Goal: Information Seeking & Learning: Learn about a topic

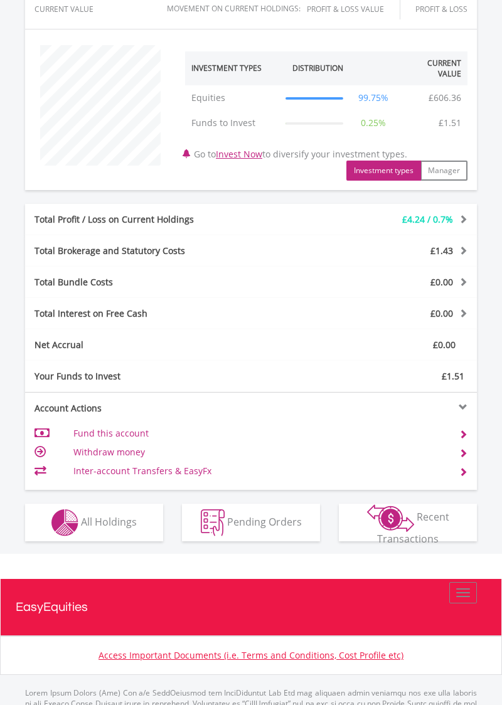
scroll to position [432, 0]
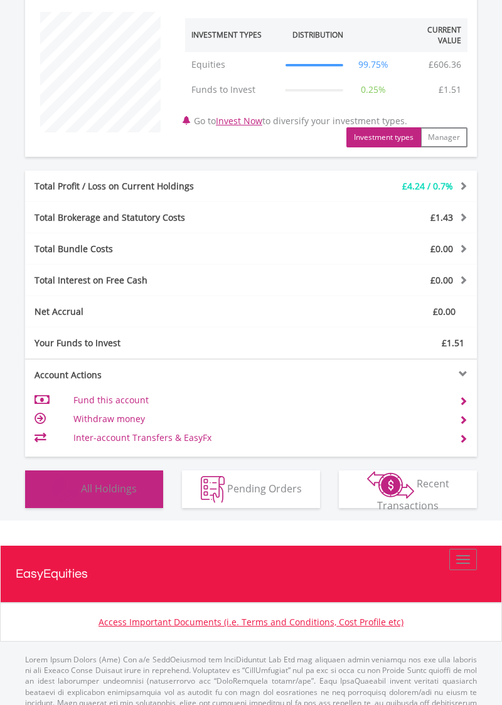
click at [123, 500] on button "Holdings All Holdings" at bounding box center [94, 490] width 138 height 38
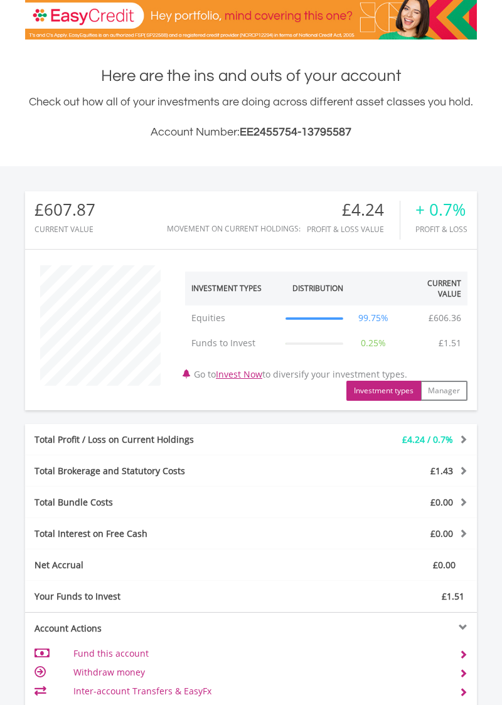
scroll to position [672, 0]
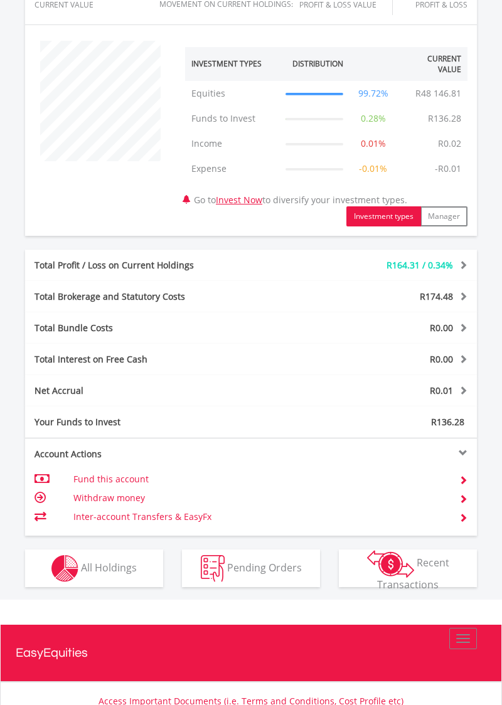
scroll to position [482, 0]
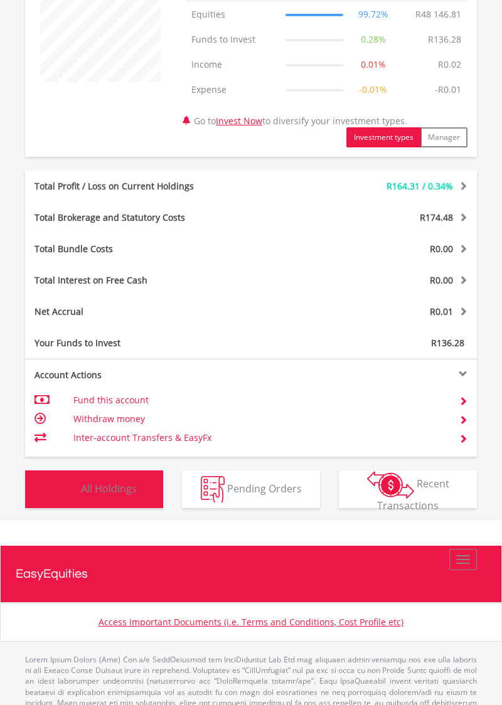
click at [113, 491] on span "All Holdings" at bounding box center [109, 488] width 56 height 14
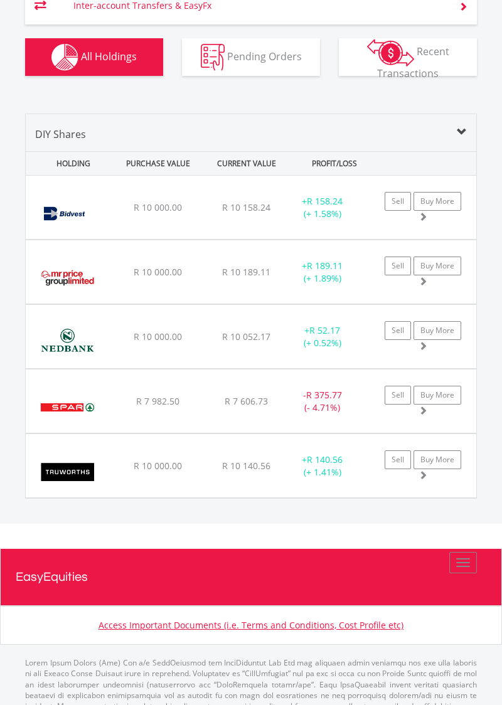
scroll to position [915, 0]
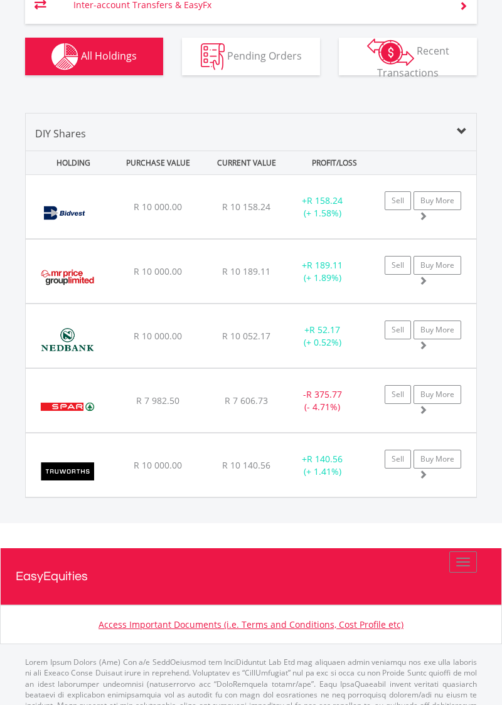
click at [123, 395] on div "R 7 982.50" at bounding box center [157, 401] width 85 height 13
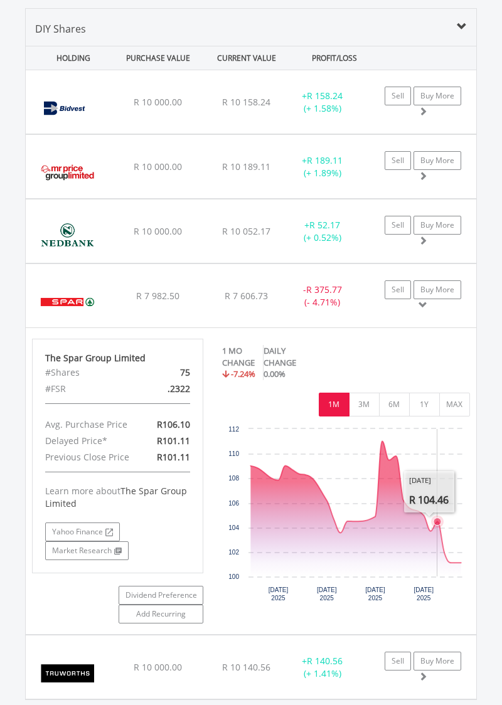
scroll to position [1220, 0]
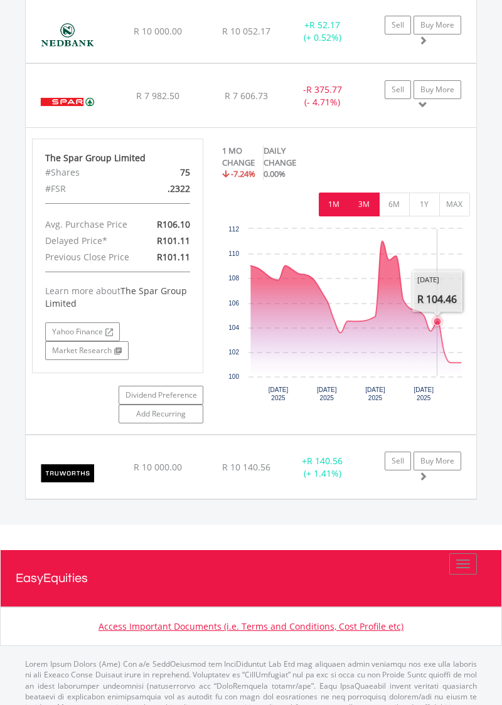
click at [365, 210] on button "3M" at bounding box center [364, 205] width 31 height 24
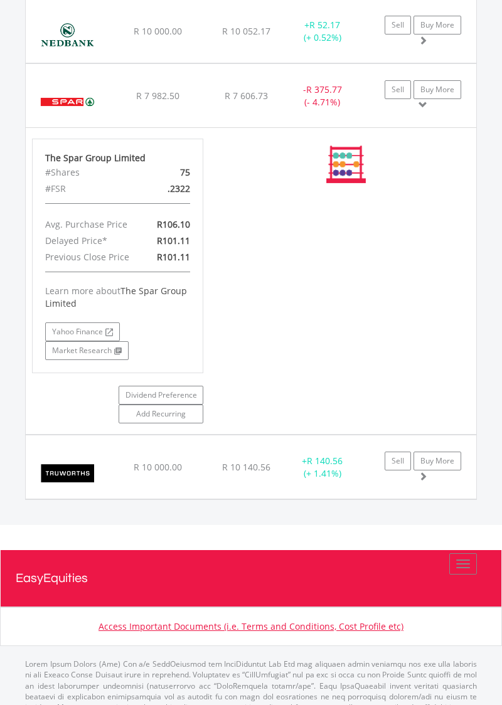
scroll to position [1219, 0]
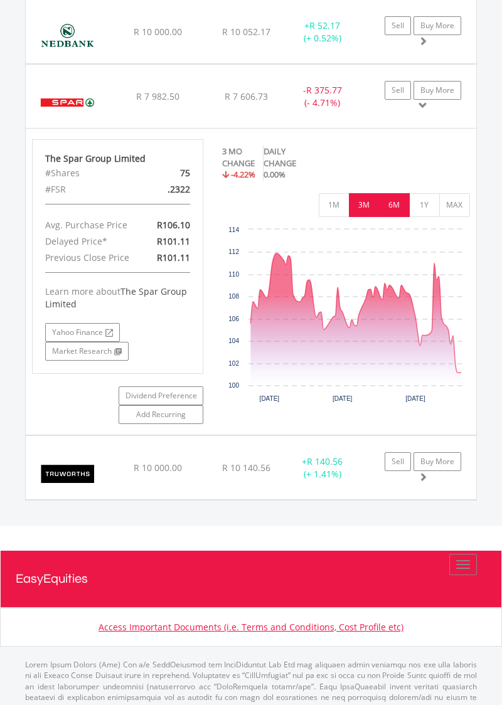
click at [394, 210] on button "6M" at bounding box center [394, 205] width 31 height 24
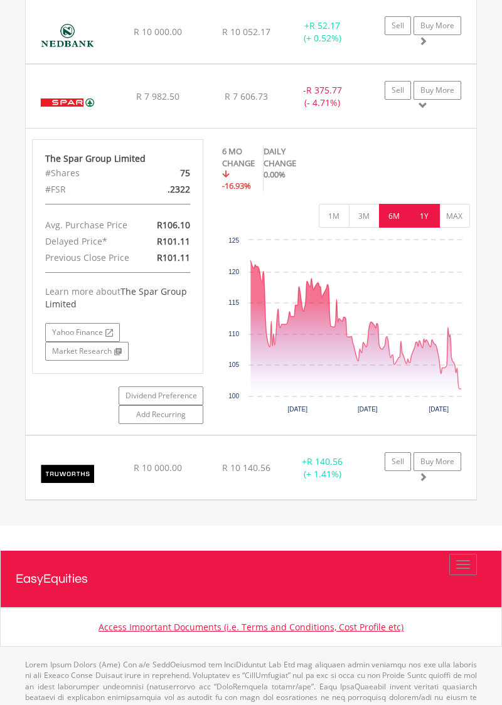
click at [420, 210] on button "1Y" at bounding box center [424, 216] width 31 height 24
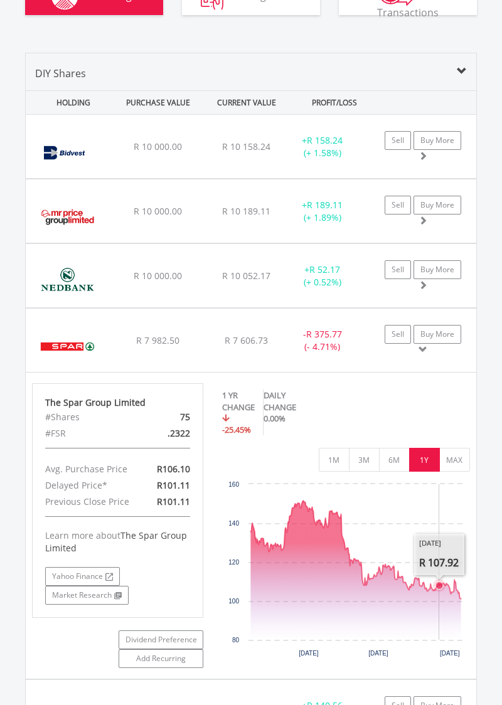
scroll to position [1220, 0]
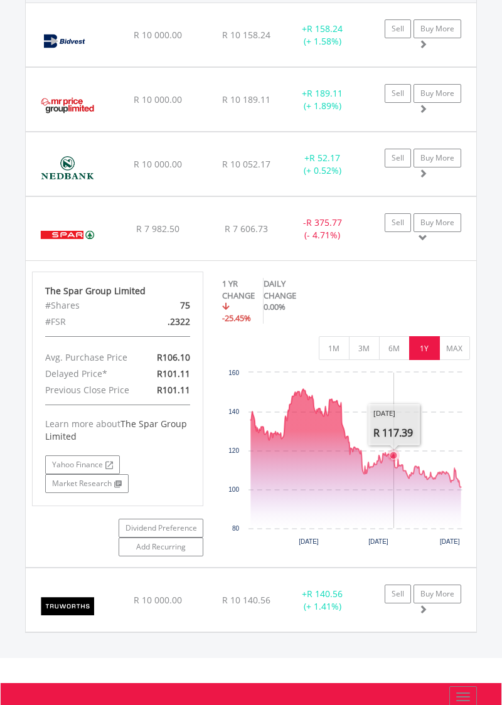
click at [214, 242] on div "﻿ The Spar Group Limited R 7 982.50 R 7 606.73 R 101.11 - R 375.77 (- 4.71%) Se…" at bounding box center [251, 228] width 451 height 63
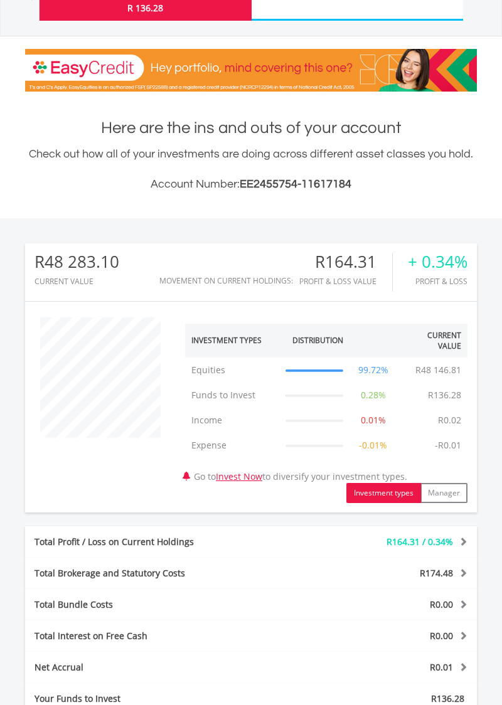
scroll to position [0, 0]
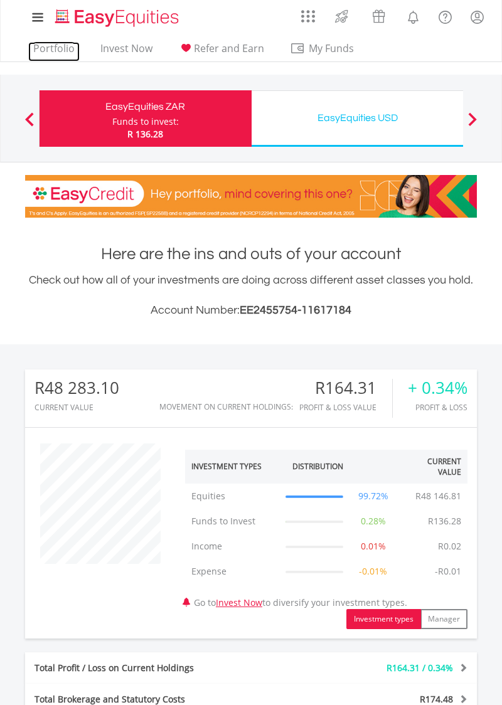
click at [67, 48] on link "Portfolio" at bounding box center [53, 51] width 51 height 19
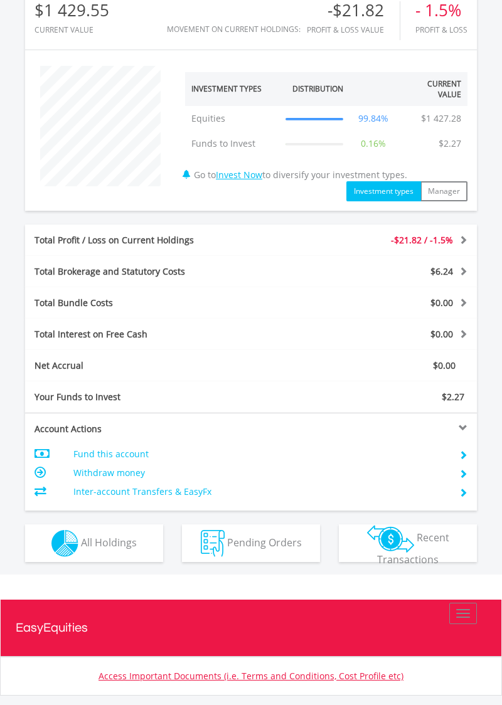
scroll to position [432, 0]
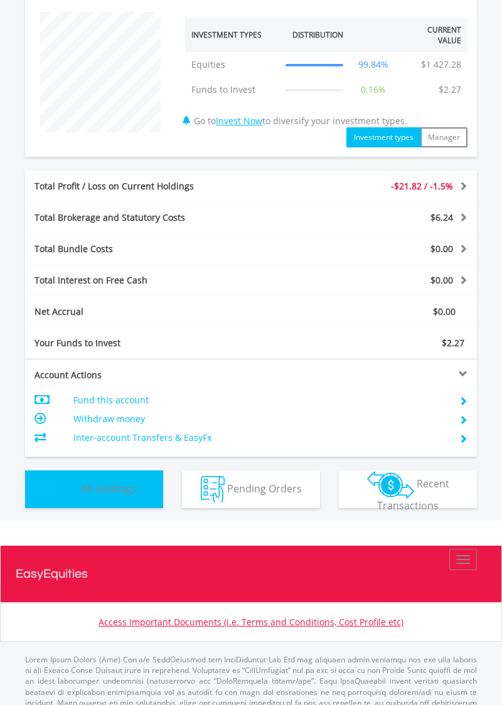
click at [92, 488] on span "All Holdings" at bounding box center [109, 488] width 56 height 14
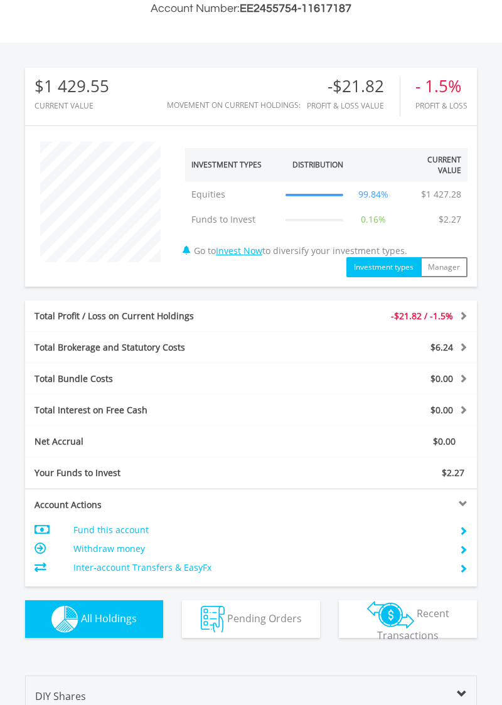
scroll to position [0, 0]
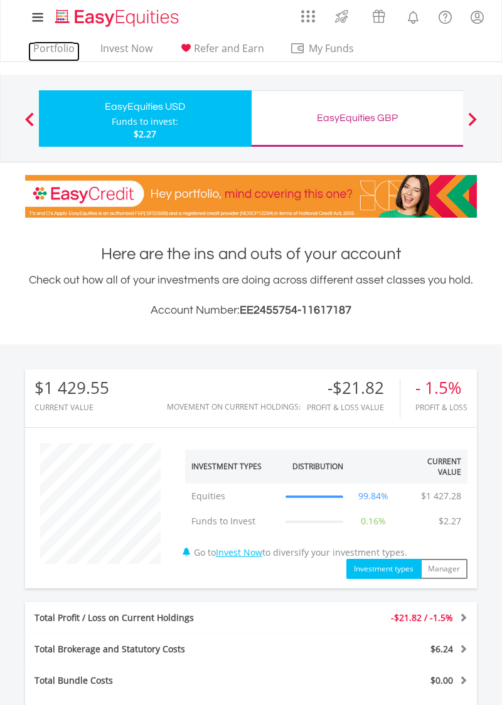
click at [59, 48] on link "Portfolio" at bounding box center [53, 51] width 51 height 19
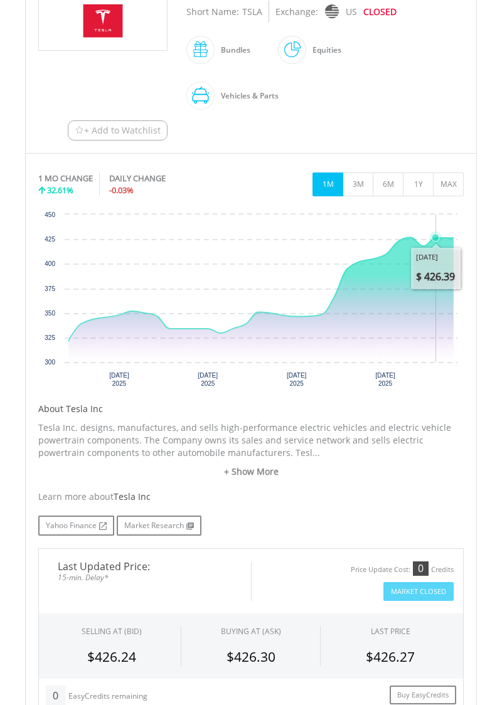
scroll to position [265, 0]
click at [362, 183] on button "3M" at bounding box center [358, 185] width 31 height 24
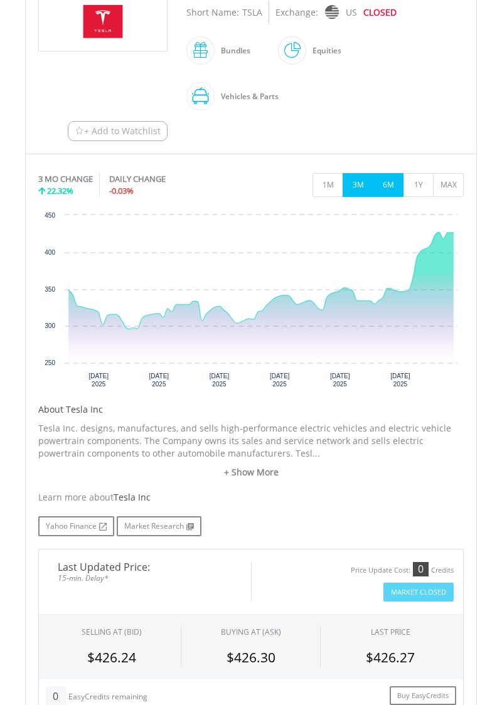
click at [389, 181] on button "6M" at bounding box center [388, 185] width 31 height 24
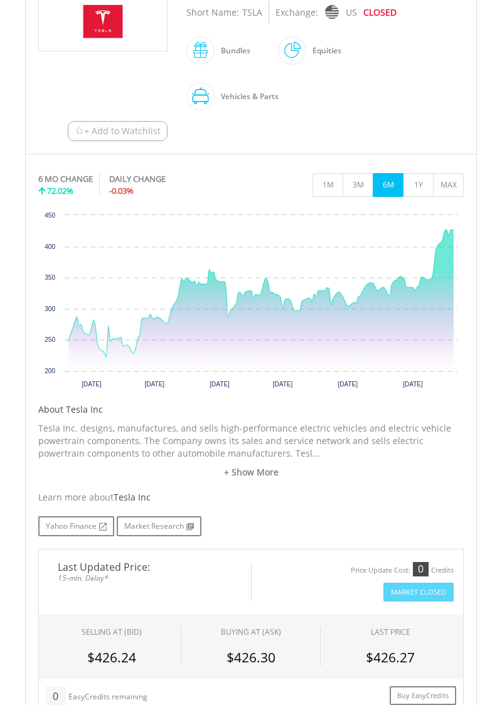
click at [255, 473] on link "+ Show More" at bounding box center [251, 472] width 426 height 13
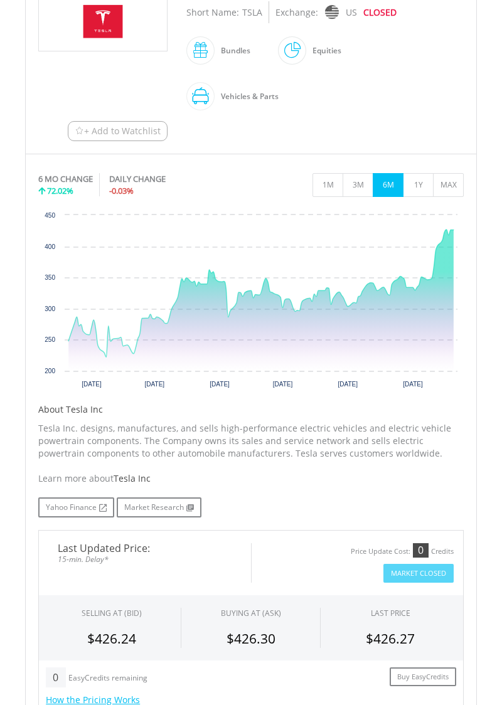
click at [429, 280] on icon "Tuesday, 9 Sep 2025, 346.59." at bounding box center [429, 279] width 5 height 5
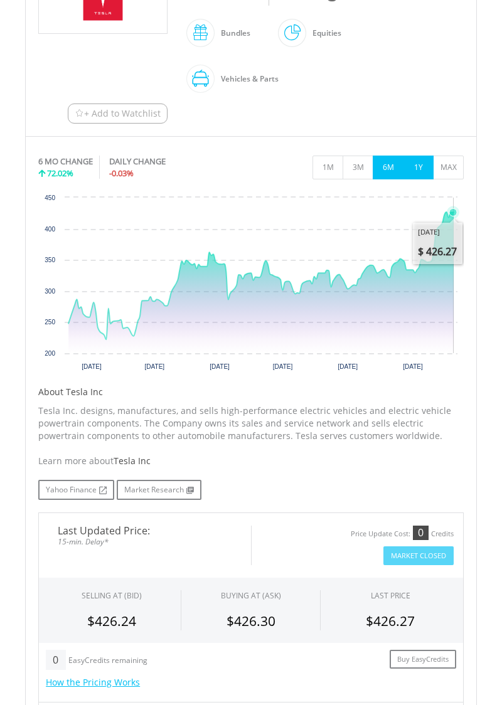
click at [418, 164] on button "1Y" at bounding box center [418, 168] width 31 height 24
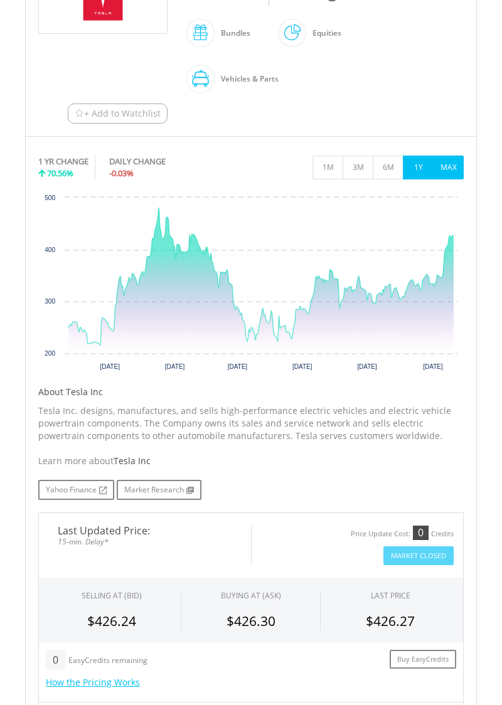
click at [454, 164] on button "MAX" at bounding box center [448, 168] width 31 height 24
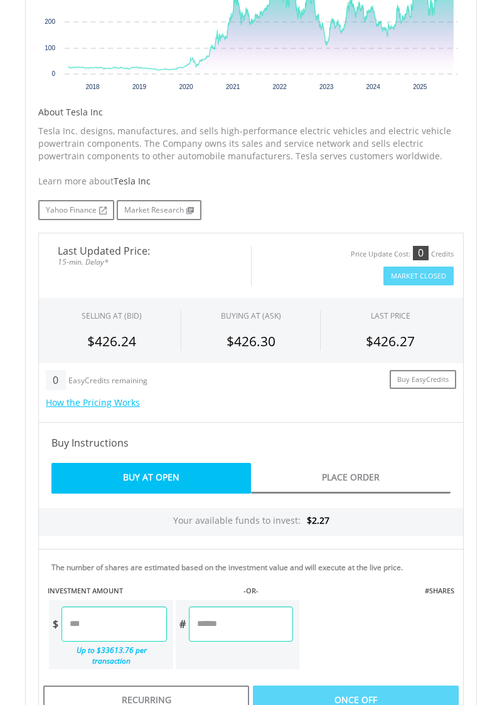
scroll to position [615, 0]
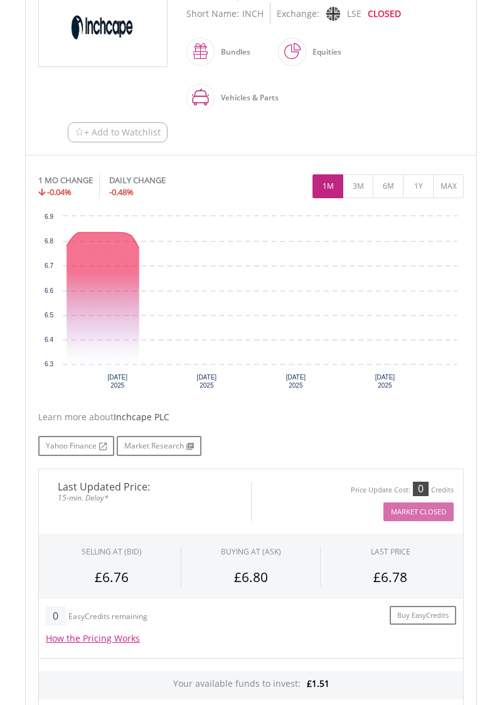
scroll to position [263, 0]
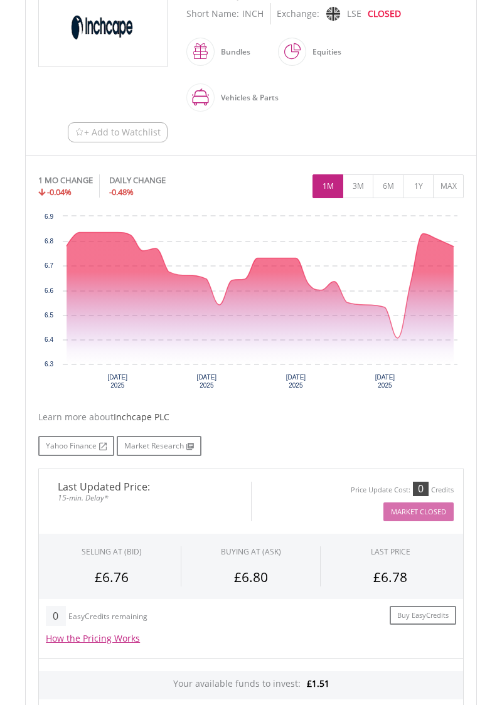
click at [398, 339] on icon "Tuesday, 16 Sep 2025, 6.405." at bounding box center [397, 338] width 5 height 5
click at [358, 187] on button "3M" at bounding box center [358, 186] width 31 height 24
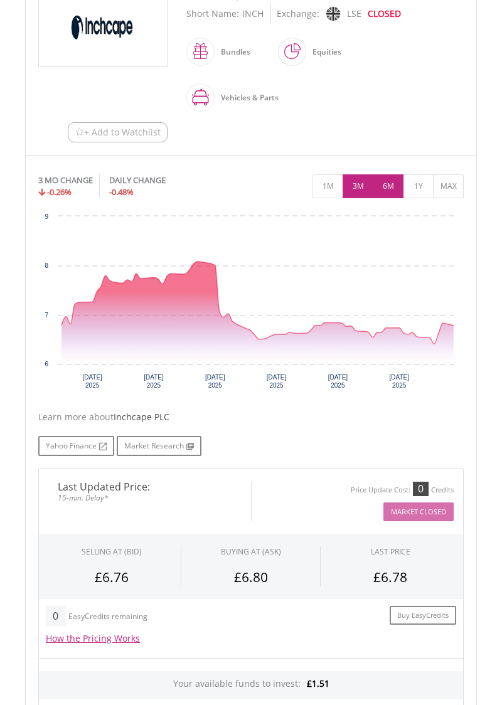
click at [383, 189] on button "6M" at bounding box center [388, 186] width 31 height 24
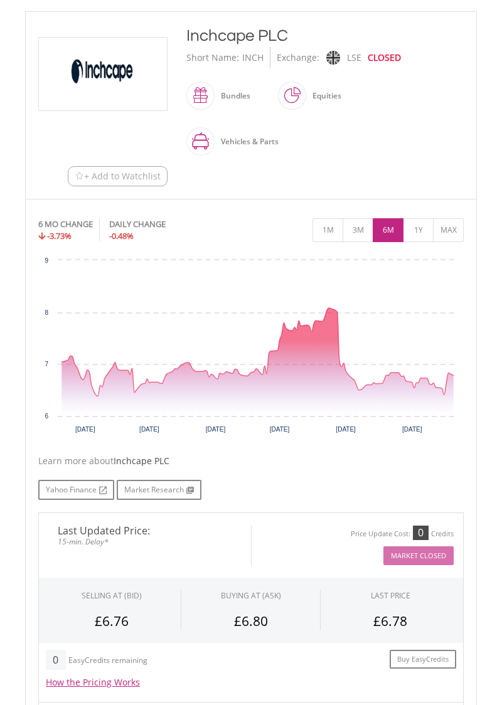
scroll to position [216, 0]
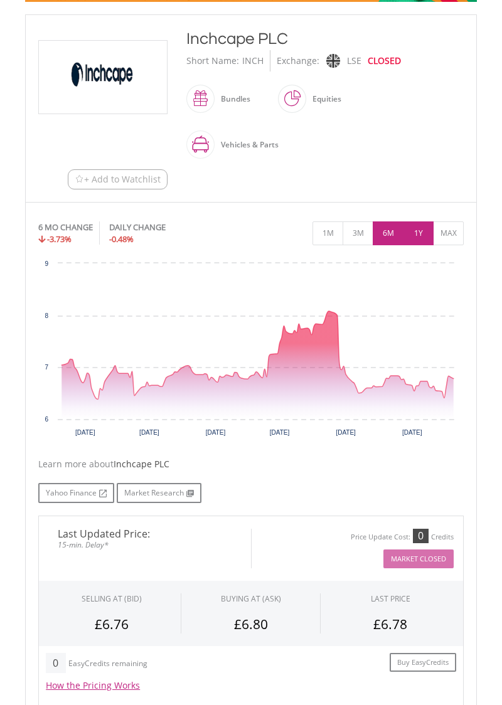
click at [417, 231] on button "1Y" at bounding box center [418, 234] width 31 height 24
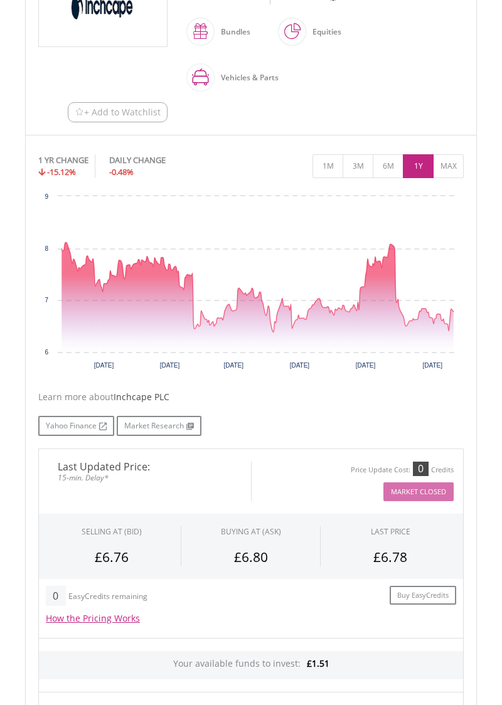
scroll to position [282, 0]
click at [449, 159] on button "MAX" at bounding box center [448, 167] width 31 height 24
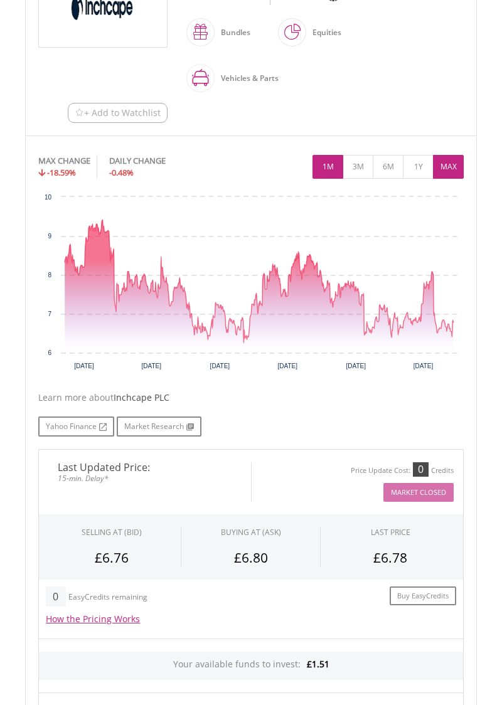
click at [328, 162] on button "1M" at bounding box center [328, 167] width 31 height 24
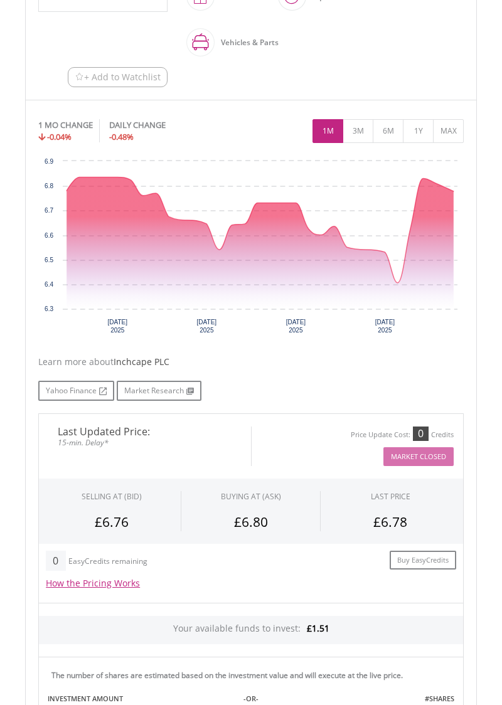
scroll to position [317, 0]
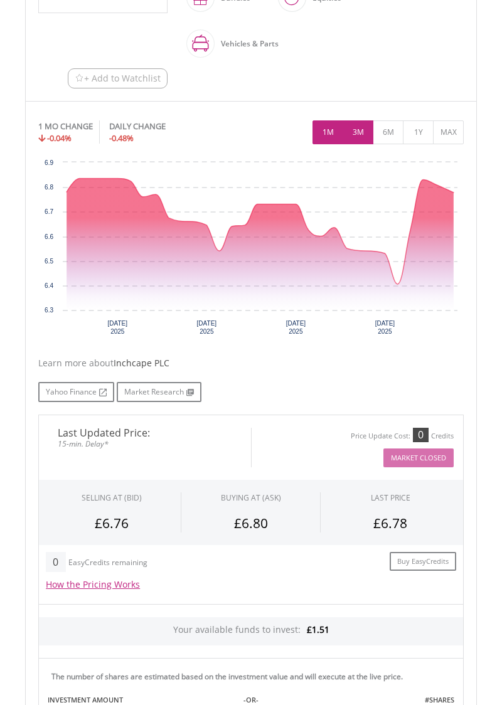
click at [355, 129] on button "3M" at bounding box center [358, 133] width 31 height 24
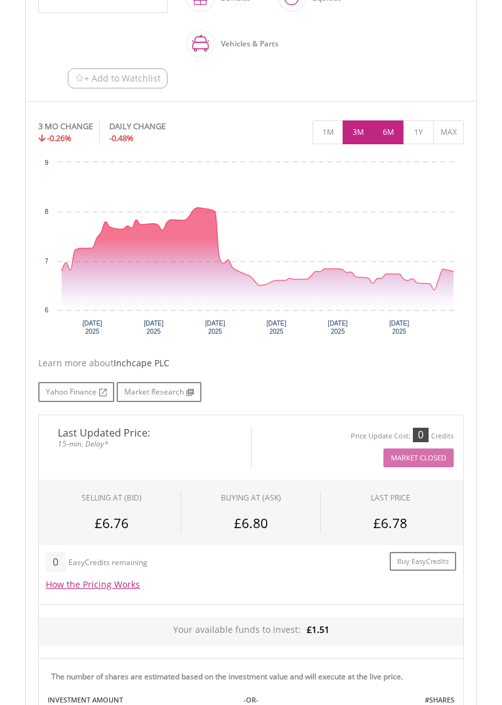
click at [385, 131] on button "6M" at bounding box center [388, 133] width 31 height 24
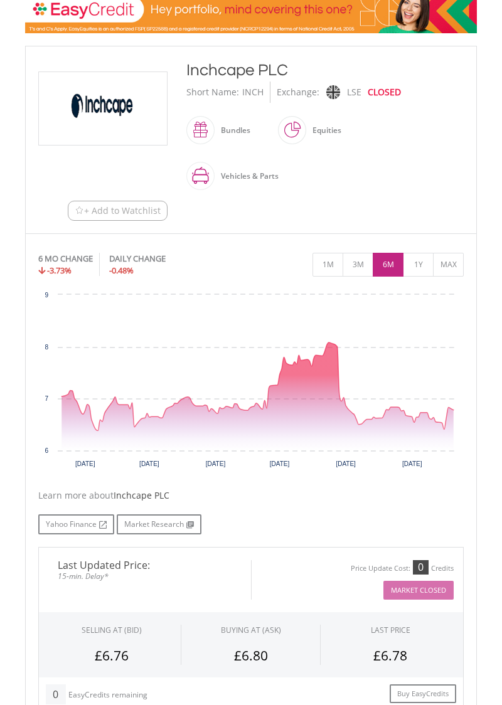
scroll to position [185, 0]
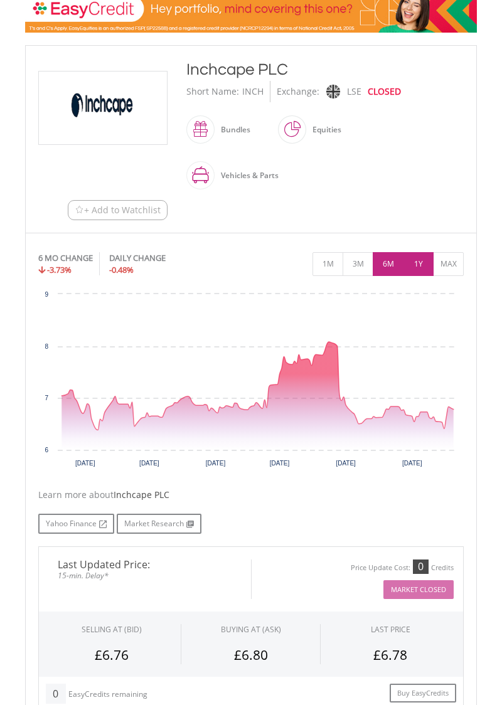
click at [416, 265] on button "1Y" at bounding box center [418, 264] width 31 height 24
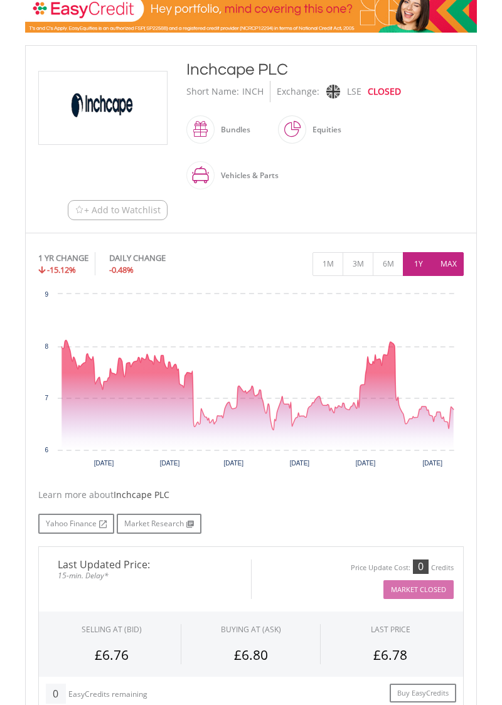
click at [453, 259] on button "MAX" at bounding box center [448, 264] width 31 height 24
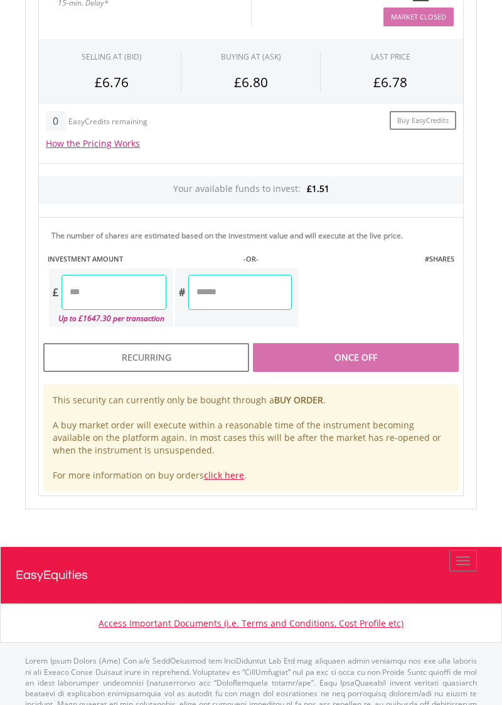
scroll to position [758, 0]
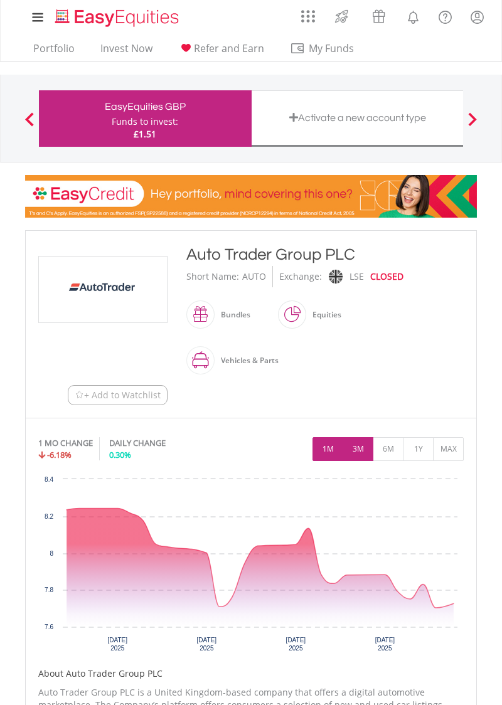
click at [363, 452] on button "3M" at bounding box center [358, 449] width 31 height 24
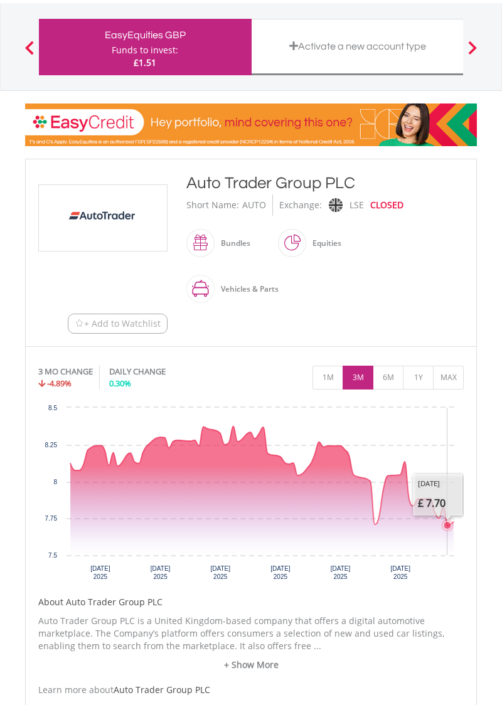
scroll to position [72, 0]
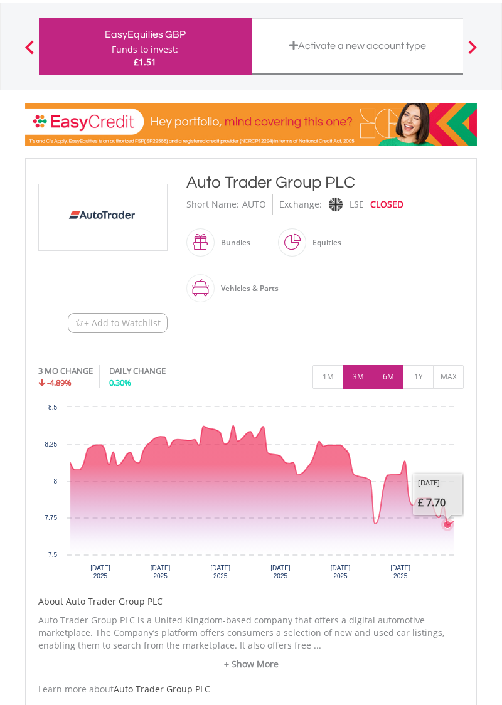
click at [392, 374] on button "6M" at bounding box center [388, 377] width 31 height 24
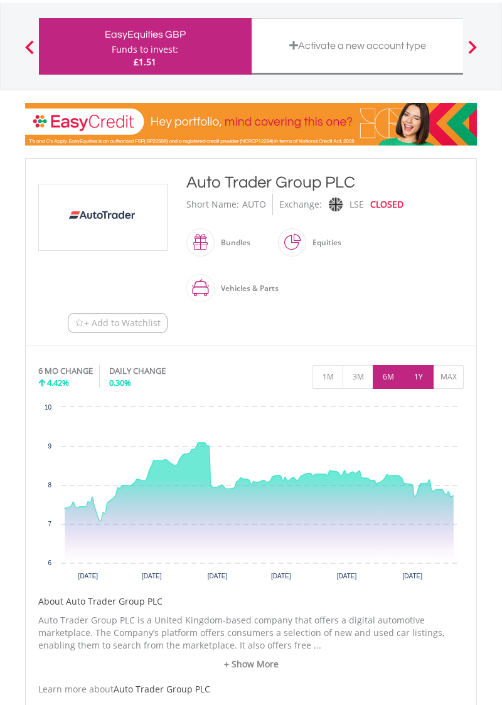
click at [422, 378] on button "1Y" at bounding box center [418, 377] width 31 height 24
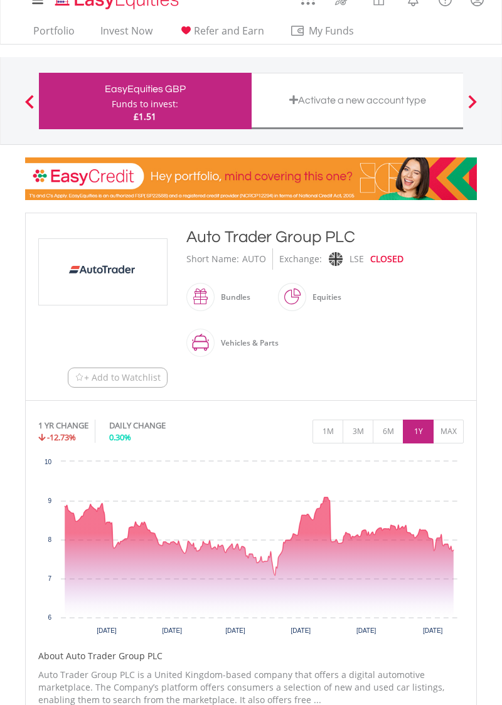
scroll to position [0, 0]
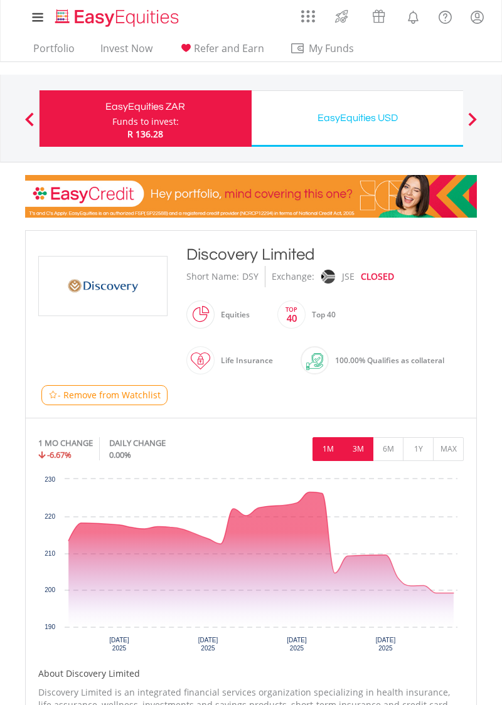
click at [360, 448] on button "3M" at bounding box center [358, 449] width 31 height 24
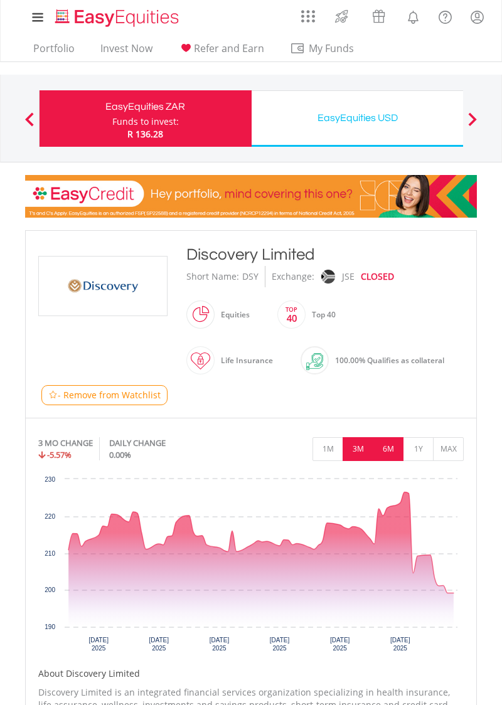
click at [392, 445] on button "6M" at bounding box center [388, 449] width 31 height 24
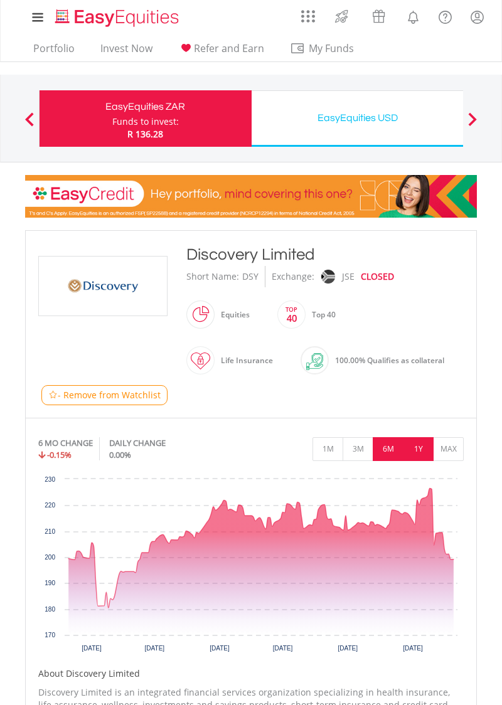
click at [417, 449] on button "1Y" at bounding box center [418, 449] width 31 height 24
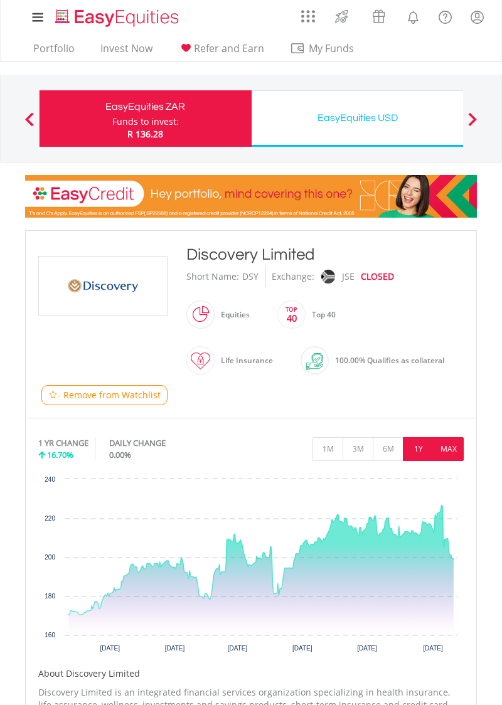
click at [454, 447] on button "MAX" at bounding box center [448, 449] width 31 height 24
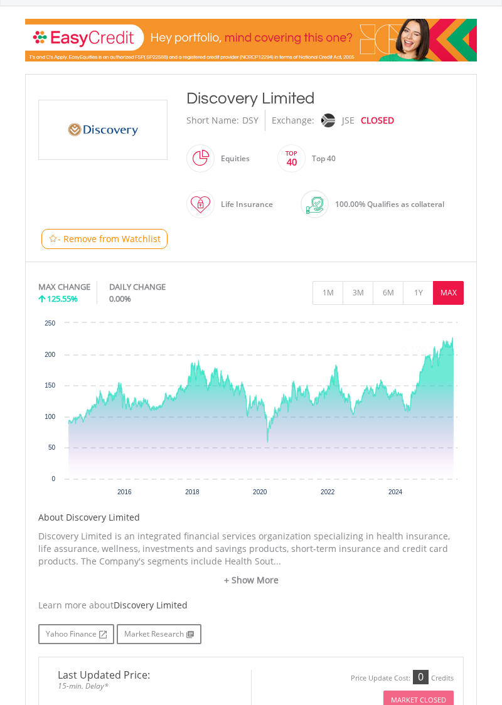
scroll to position [148, 0]
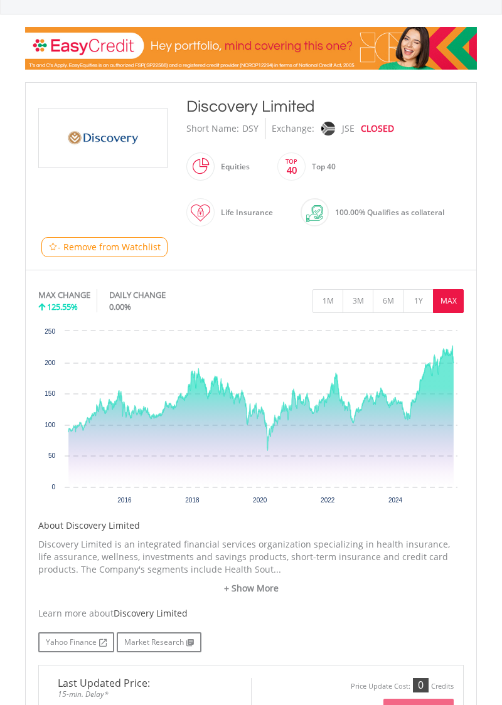
click at [417, 385] on icon "Interactive chart" at bounding box center [421, 381] width 8 height 8
click at [443, 478] on icon "Interactive chart" at bounding box center [260, 416] width 385 height 141
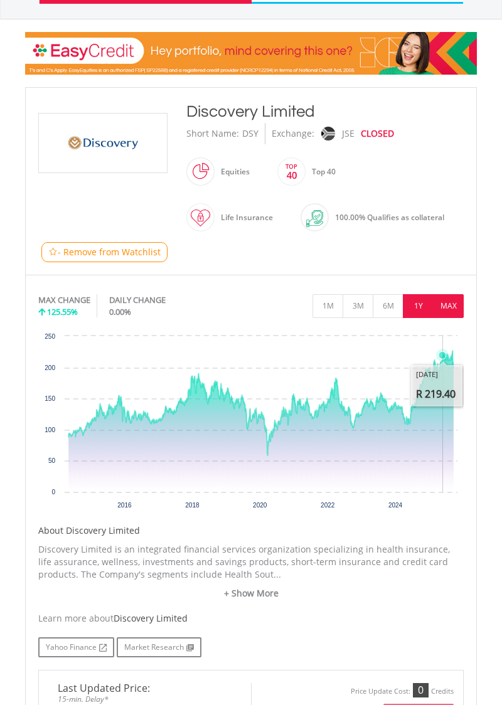
click at [422, 304] on button "1Y" at bounding box center [418, 306] width 31 height 24
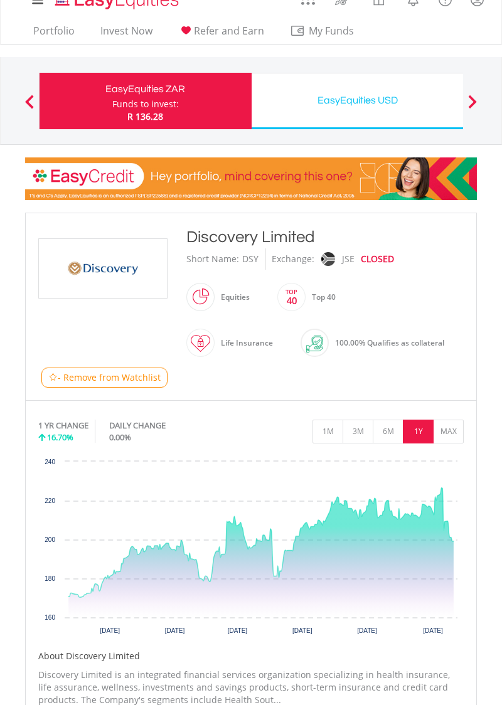
scroll to position [0, 0]
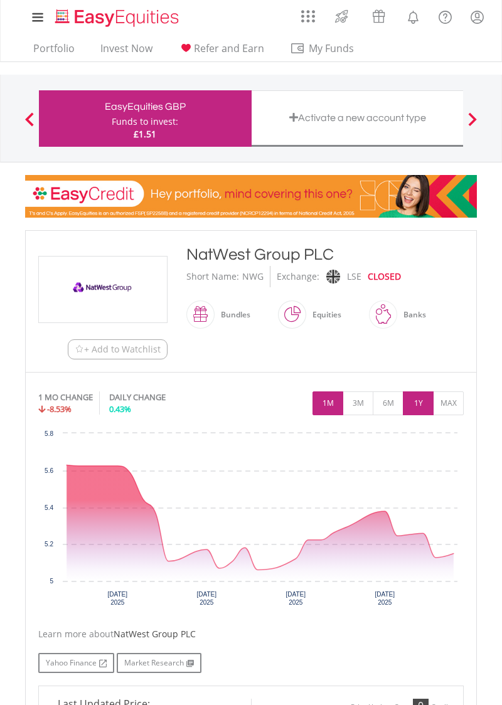
click at [421, 402] on button "1Y" at bounding box center [418, 404] width 31 height 24
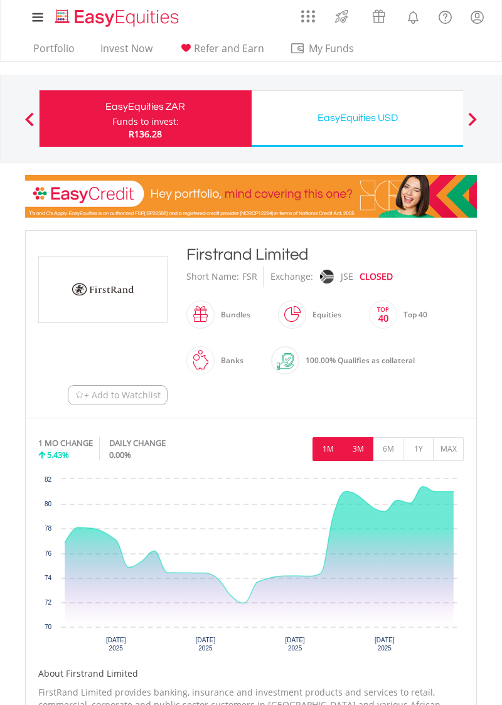
click at [359, 450] on button "3M" at bounding box center [358, 449] width 31 height 24
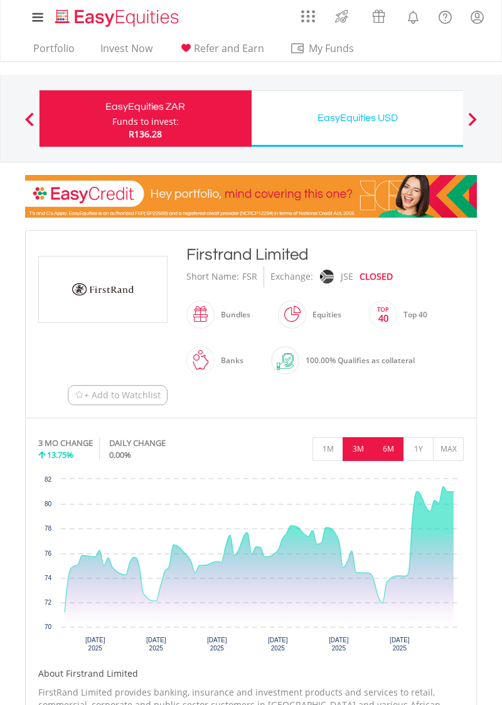
click at [391, 444] on button "6M" at bounding box center [388, 449] width 31 height 24
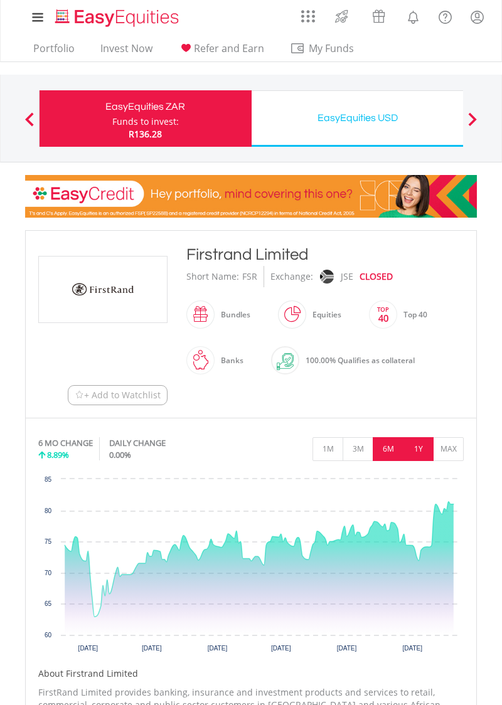
click at [417, 451] on button "1Y" at bounding box center [418, 449] width 31 height 24
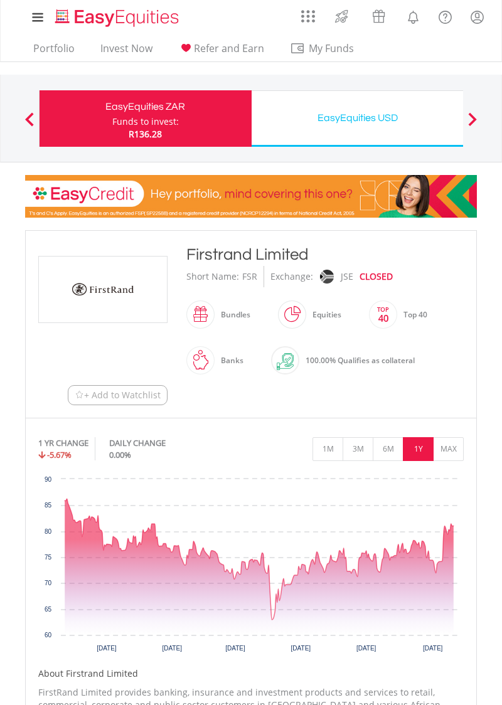
click at [440, 532] on icon "Interactive chart" at bounding box center [259, 559] width 389 height 121
click at [449, 444] on button "MAX" at bounding box center [448, 449] width 31 height 24
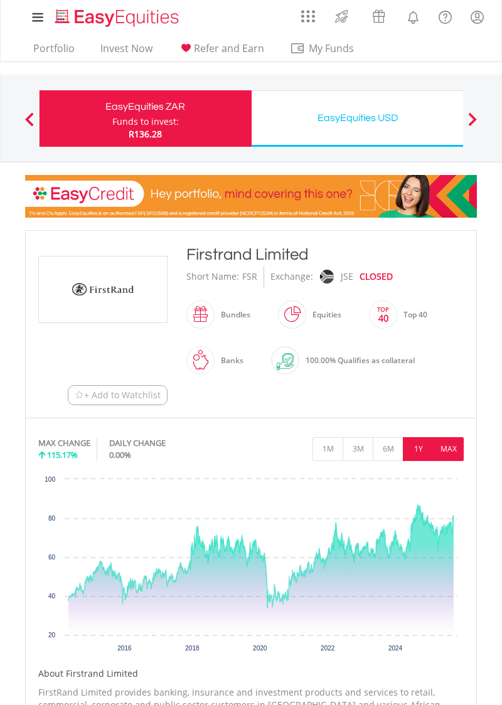
click at [420, 452] on button "1Y" at bounding box center [418, 449] width 31 height 24
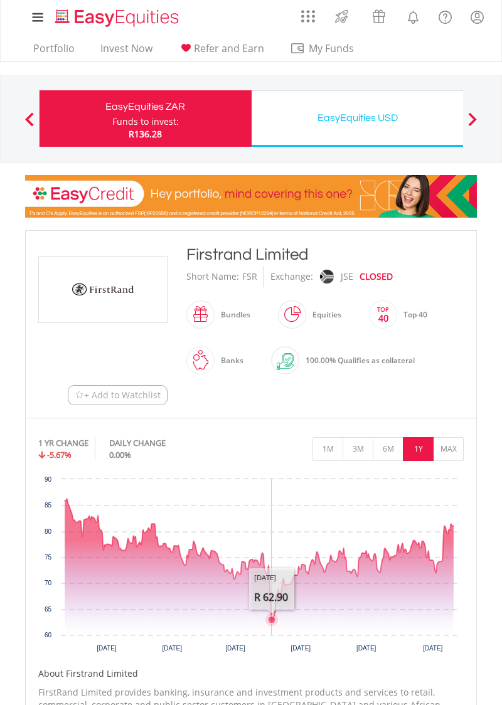
click at [276, 616] on icon "Interactive chart" at bounding box center [272, 620] width 8 height 8
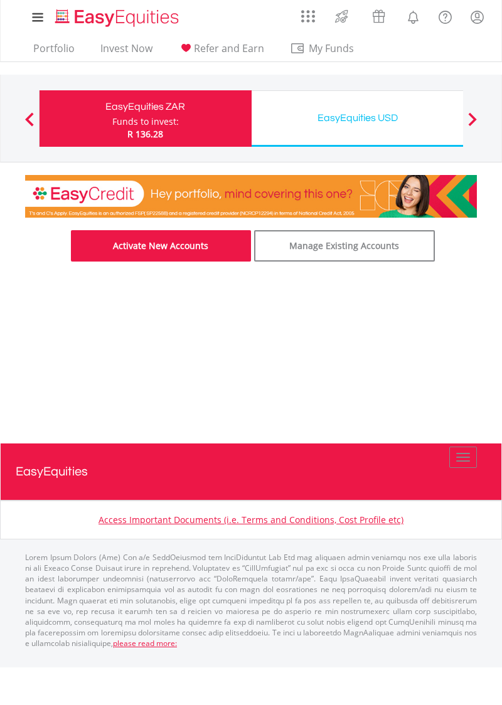
click at [207, 247] on link "Activate New Accounts" at bounding box center [161, 245] width 181 height 31
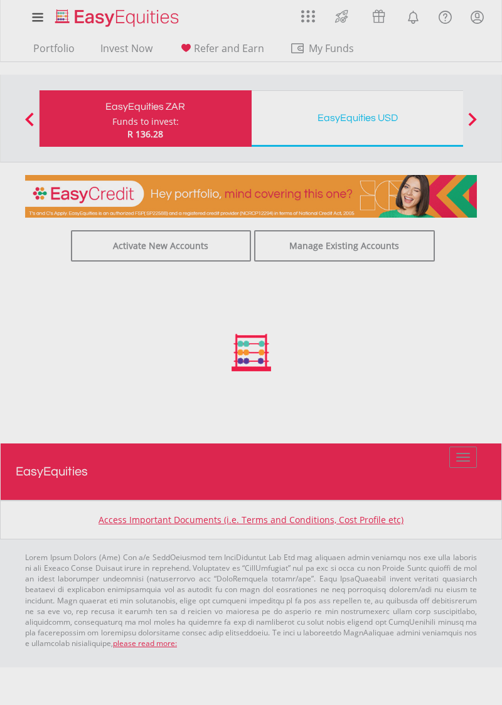
click at [476, 118] on span at bounding box center [472, 119] width 9 height 14
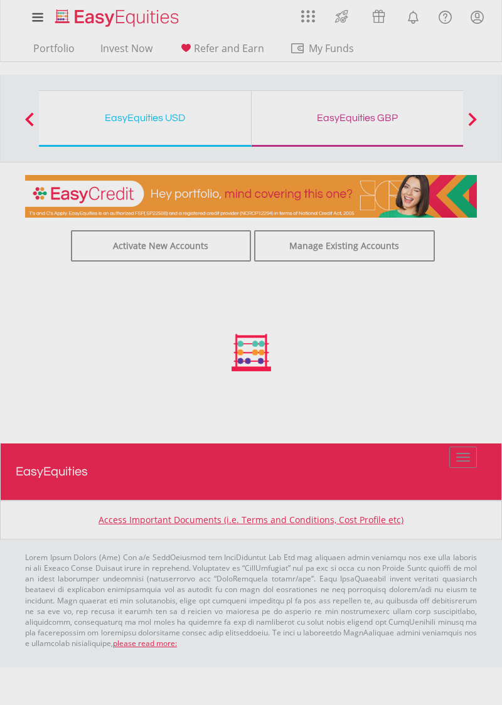
click at [481, 117] on div at bounding box center [472, 118] width 25 height 13
click at [480, 115] on div at bounding box center [472, 118] width 25 height 13
click at [29, 114] on span at bounding box center [29, 119] width 9 height 14
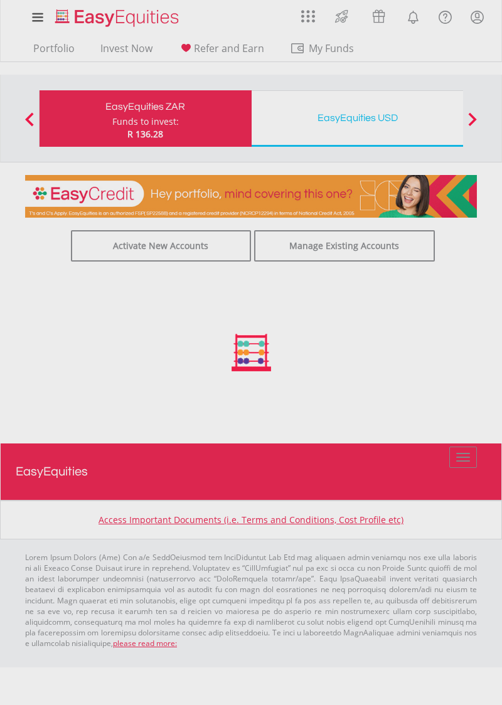
click at [204, 249] on div at bounding box center [251, 352] width 502 height 705
click at [180, 246] on div at bounding box center [251, 352] width 502 height 705
click at [182, 245] on div at bounding box center [251, 352] width 502 height 705
click at [68, 43] on div at bounding box center [251, 352] width 502 height 705
click at [51, 49] on div at bounding box center [251, 352] width 502 height 705
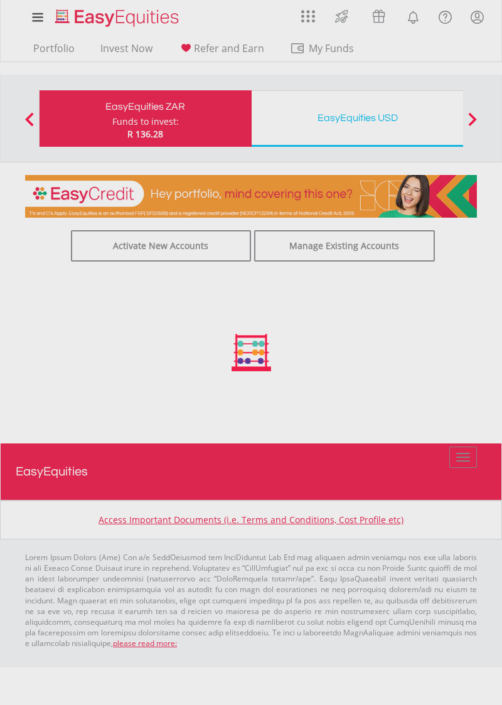
click at [54, 46] on div at bounding box center [251, 352] width 502 height 705
click at [48, 46] on div at bounding box center [251, 352] width 502 height 705
click at [55, 48] on div at bounding box center [251, 352] width 502 height 705
click at [68, 55] on div at bounding box center [251, 352] width 502 height 705
click at [62, 43] on div at bounding box center [251, 352] width 502 height 705
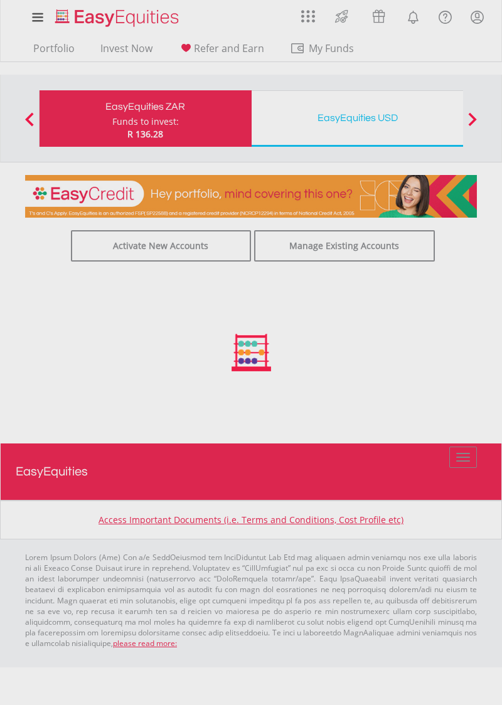
click at [46, 55] on div at bounding box center [251, 352] width 502 height 705
click at [50, 48] on div at bounding box center [251, 352] width 502 height 705
click at [49, 39] on div at bounding box center [251, 352] width 502 height 705
click at [46, 59] on div at bounding box center [251, 352] width 502 height 705
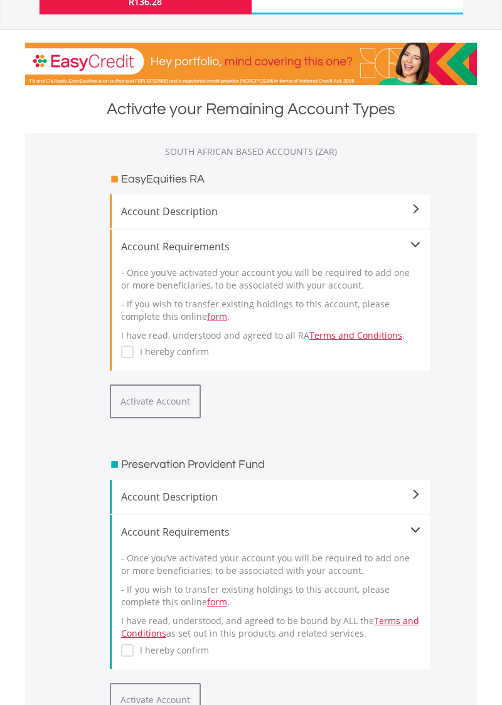
scroll to position [133, 0]
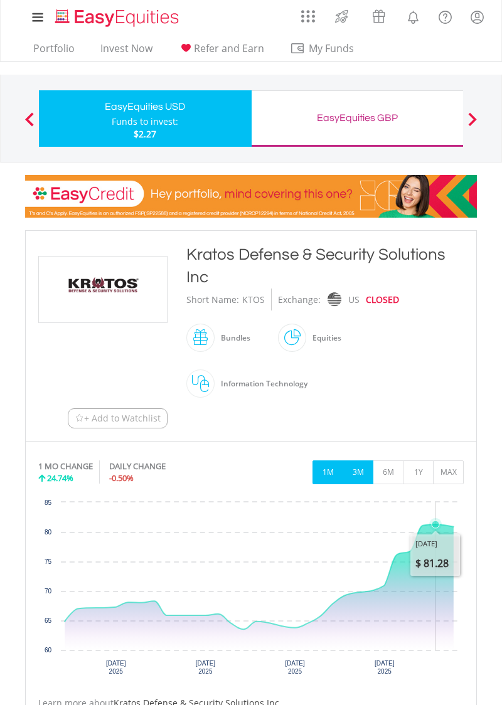
click at [361, 472] on button "3M" at bounding box center [358, 473] width 31 height 24
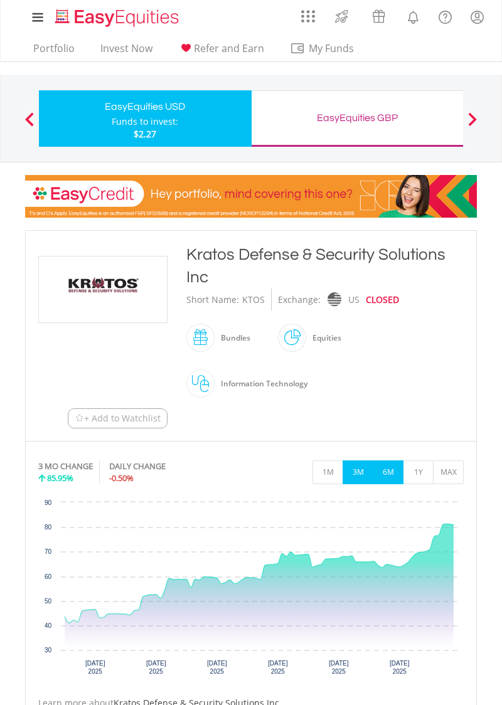
click at [388, 468] on button "6M" at bounding box center [388, 473] width 31 height 24
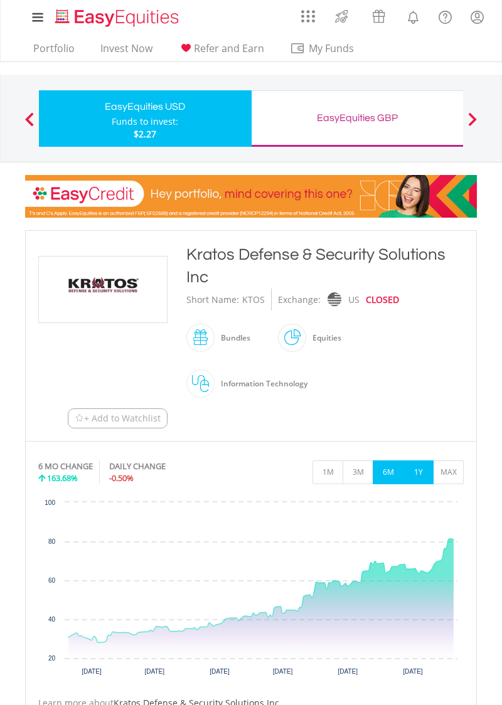
click at [420, 471] on button "1Y" at bounding box center [418, 473] width 31 height 24
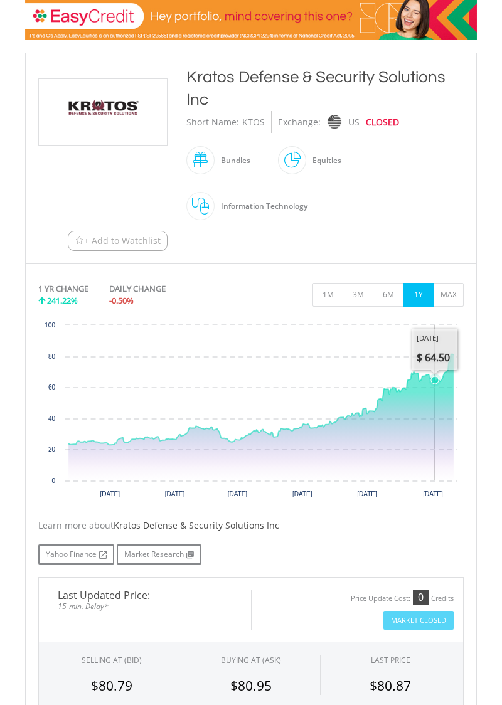
scroll to position [179, 0]
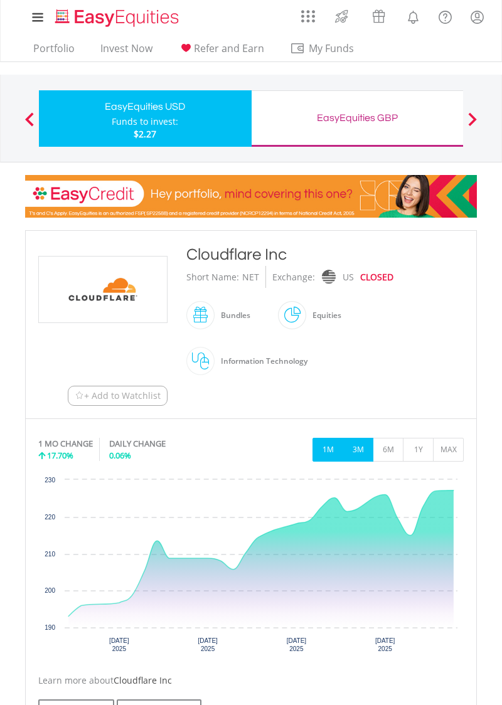
click at [362, 449] on button "3M" at bounding box center [358, 450] width 31 height 24
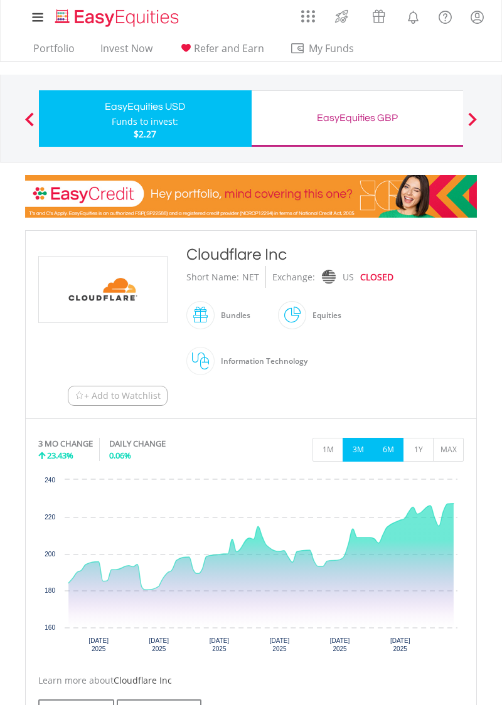
click at [390, 445] on button "6M" at bounding box center [388, 450] width 31 height 24
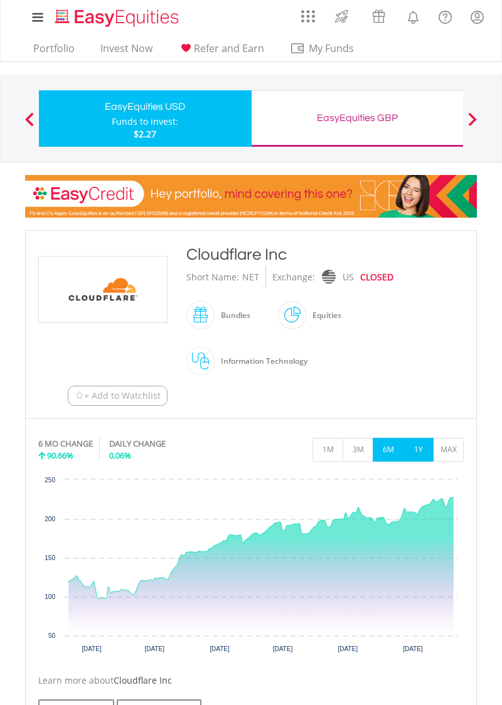
click at [415, 447] on button "1Y" at bounding box center [418, 450] width 31 height 24
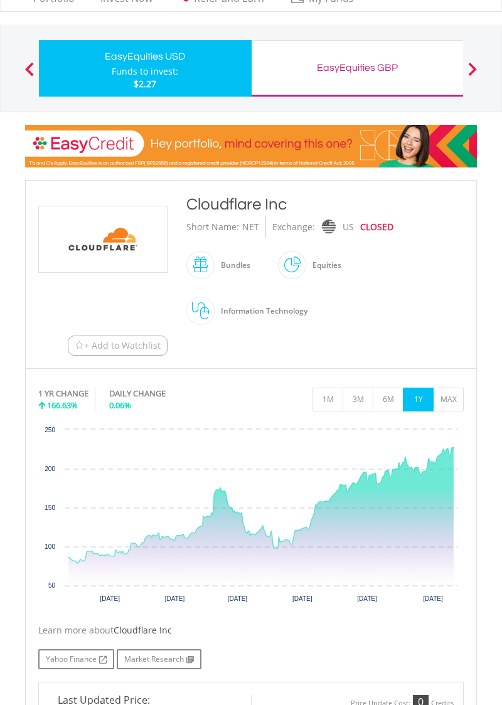
scroll to position [50, 0]
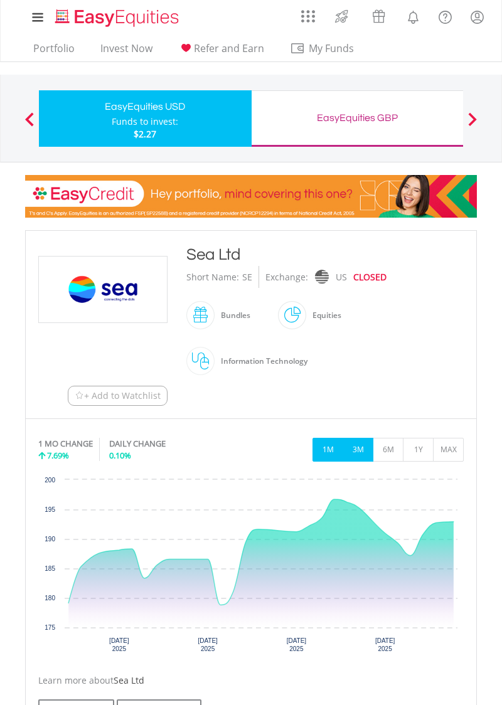
click at [357, 445] on button "3M" at bounding box center [358, 450] width 31 height 24
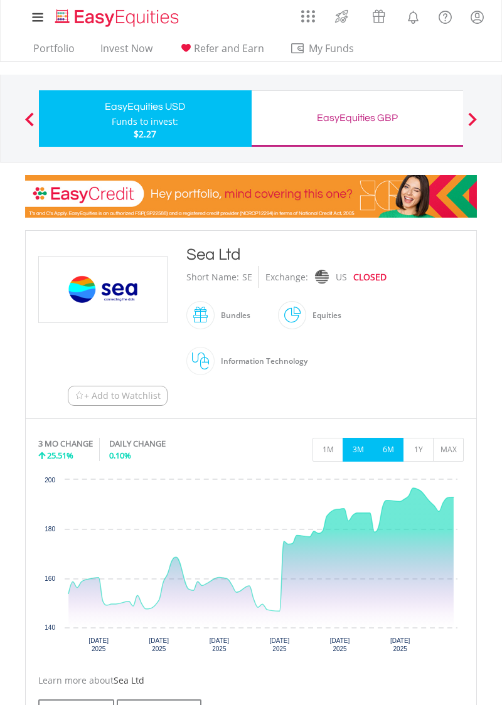
click at [390, 449] on button "6M" at bounding box center [388, 450] width 31 height 24
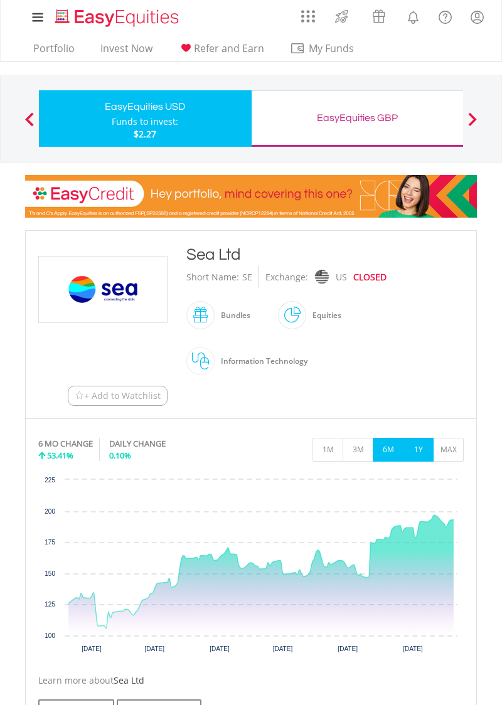
click at [422, 446] on button "1Y" at bounding box center [418, 450] width 31 height 24
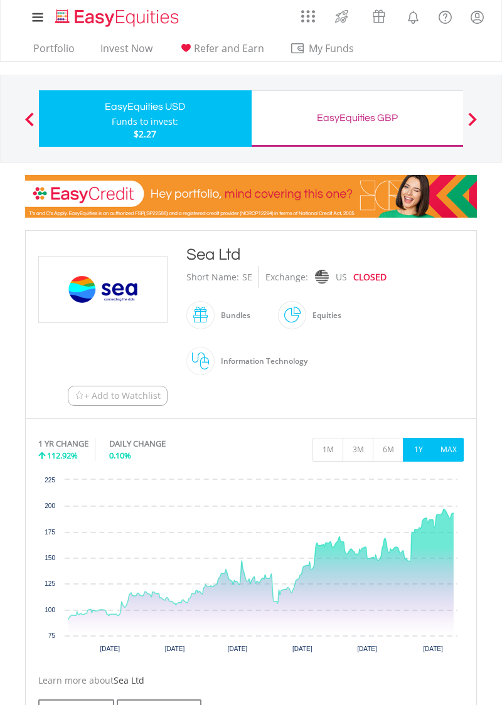
click at [454, 444] on button "MAX" at bounding box center [448, 450] width 31 height 24
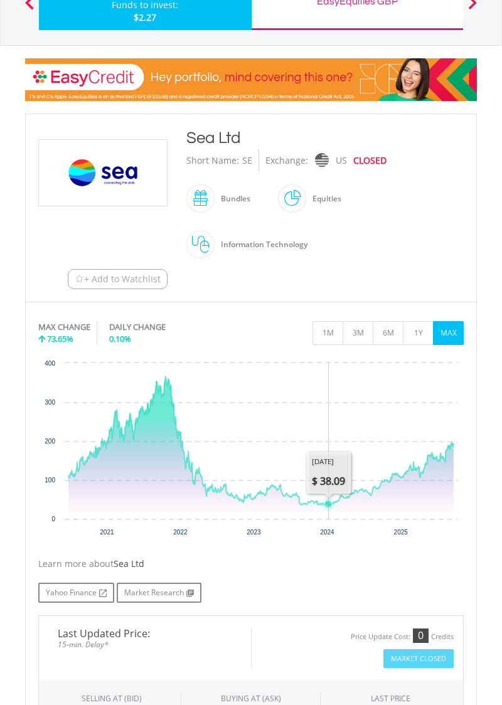
scroll to position [103, 0]
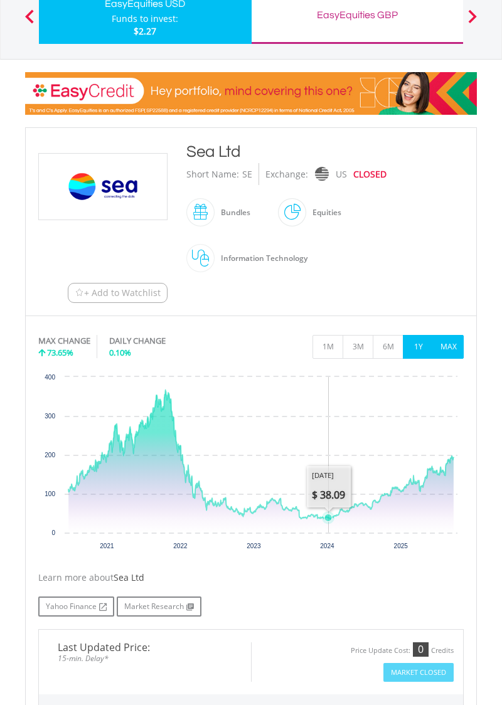
click at [420, 341] on button "1Y" at bounding box center [418, 347] width 31 height 24
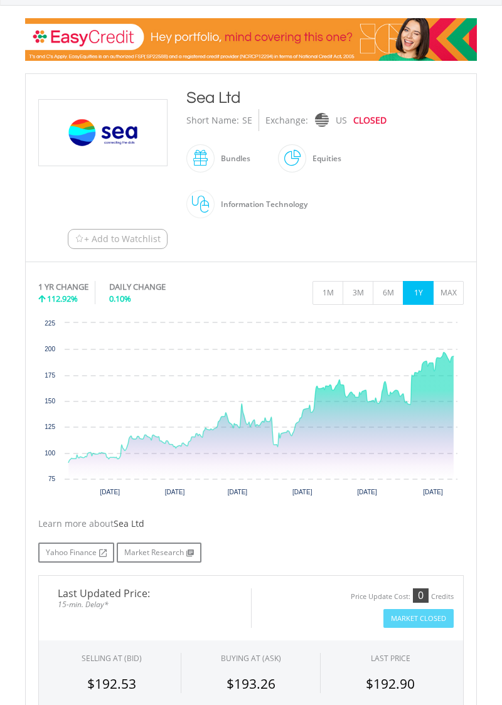
scroll to position [158, 0]
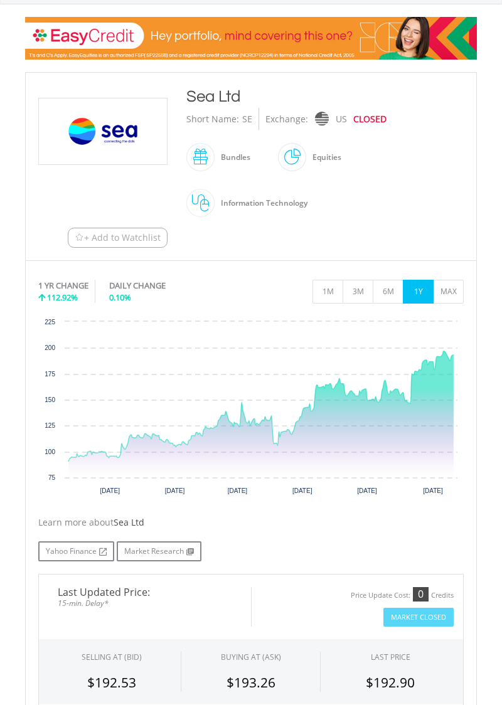
click at [122, 228] on button "+ Add to Watchlist" at bounding box center [118, 238] width 100 height 20
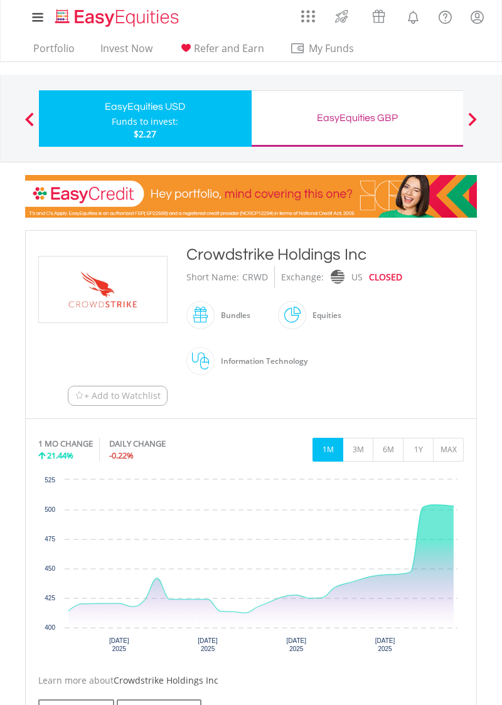
click at [412, 571] on icon "Wednesday, 17 Sep 2025, 446.87." at bounding box center [409, 572] width 5 height 5
click at [426, 505] on icon "Interactive chart" at bounding box center [260, 559] width 385 height 108
click at [358, 446] on button "3M" at bounding box center [358, 450] width 31 height 24
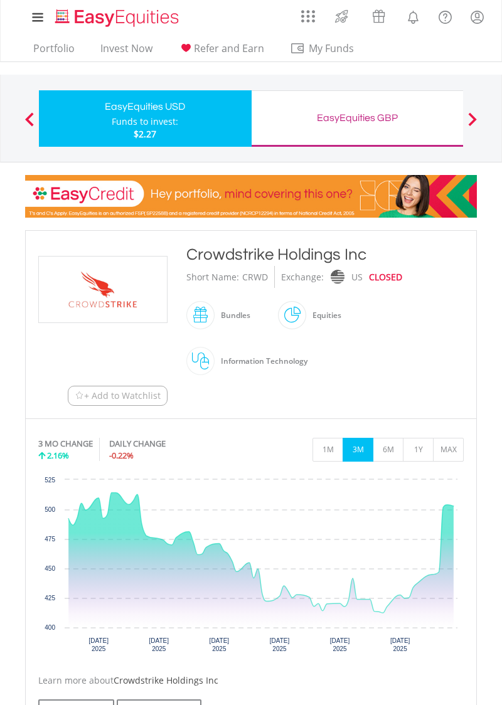
click at [383, 613] on icon "Thursday, 4 Sep 2025, 412.19." at bounding box center [382, 613] width 5 height 5
click at [391, 449] on button "6M" at bounding box center [388, 450] width 31 height 24
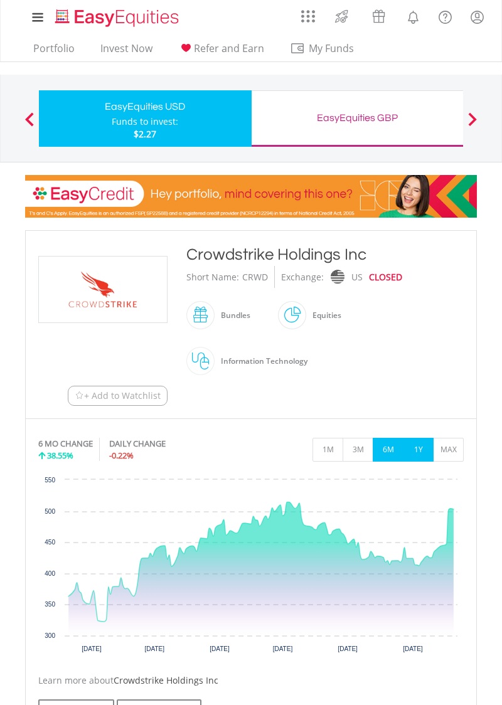
click at [419, 447] on button "1Y" at bounding box center [418, 450] width 31 height 24
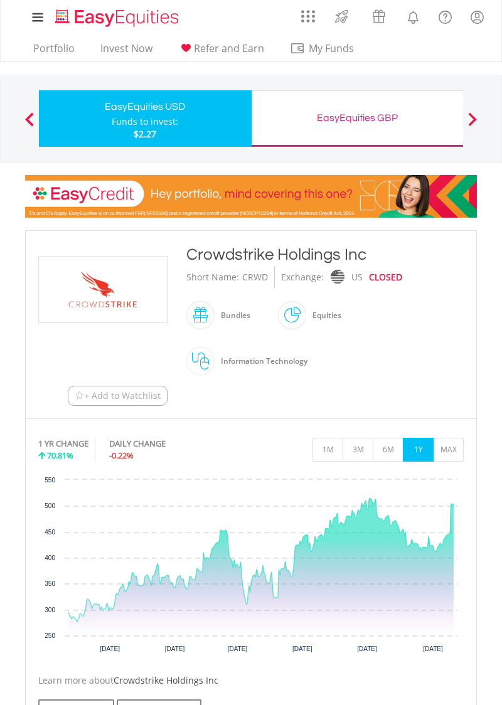
click at [144, 397] on span "+ Add to Watchlist" at bounding box center [122, 396] width 77 height 13
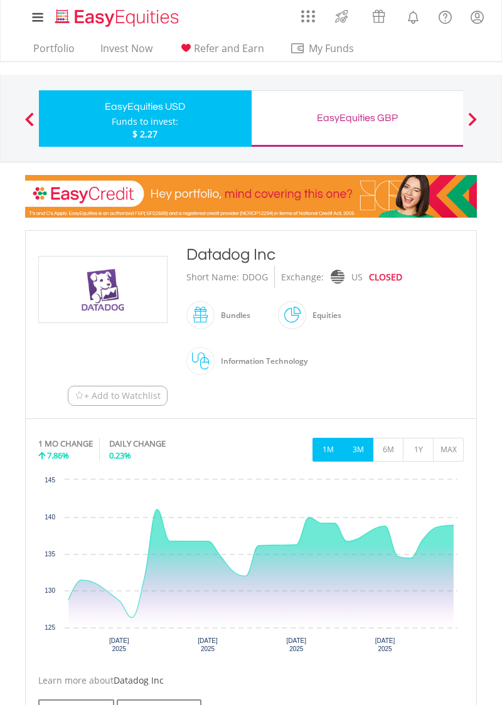
click at [360, 443] on button "3M" at bounding box center [358, 450] width 31 height 24
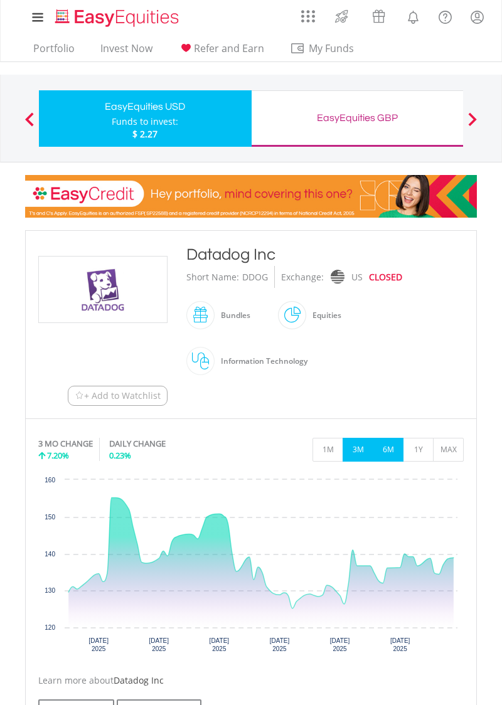
click at [389, 446] on button "6M" at bounding box center [388, 450] width 31 height 24
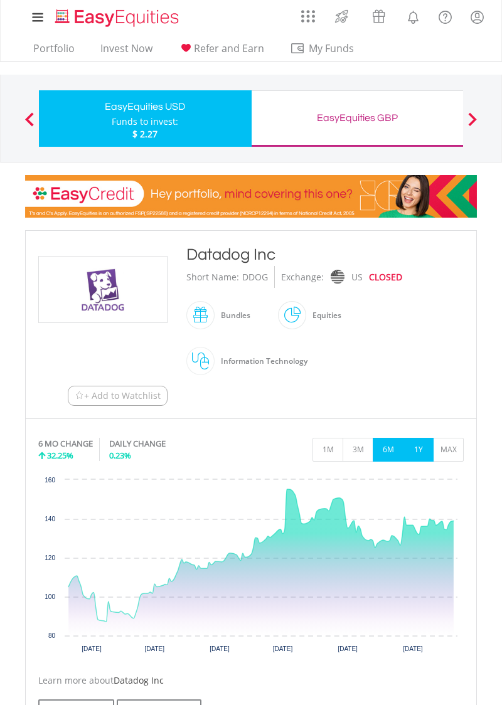
click at [419, 447] on button "1Y" at bounding box center [418, 450] width 31 height 24
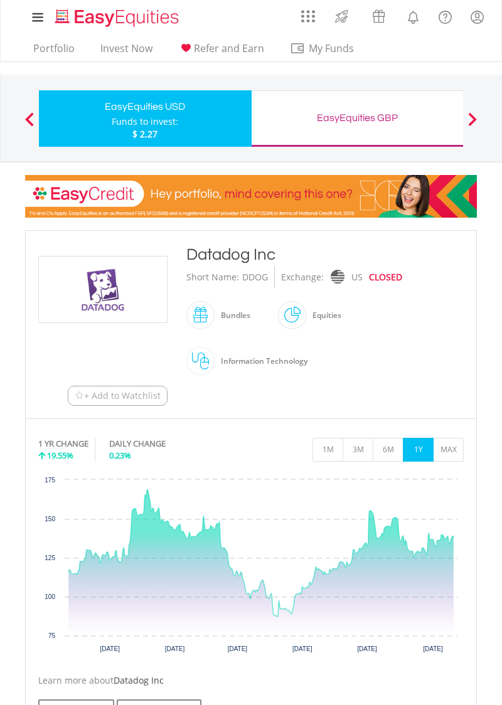
click at [137, 391] on span "+ Add to Watchlist" at bounding box center [122, 396] width 77 height 13
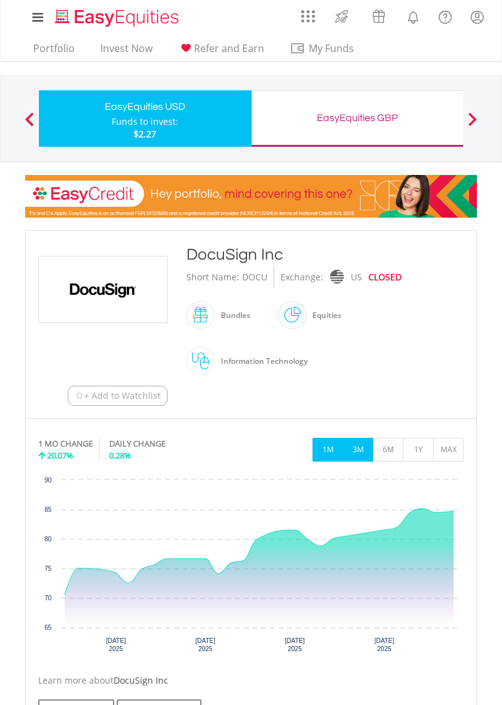
click at [358, 452] on button "3M" at bounding box center [358, 450] width 31 height 24
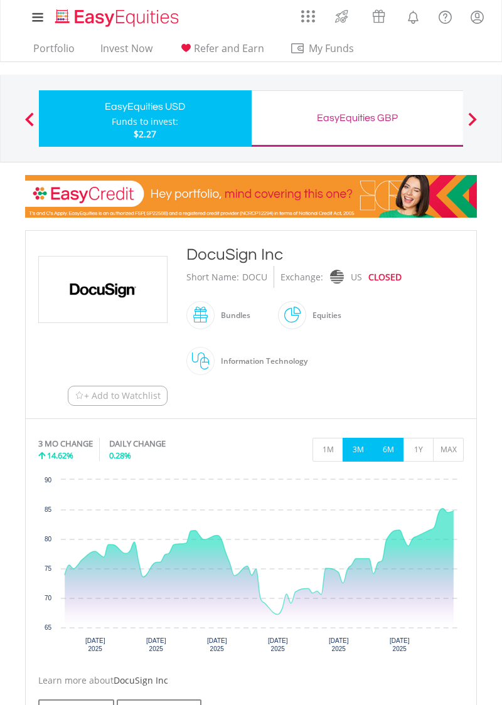
click at [392, 447] on button "6M" at bounding box center [388, 450] width 31 height 24
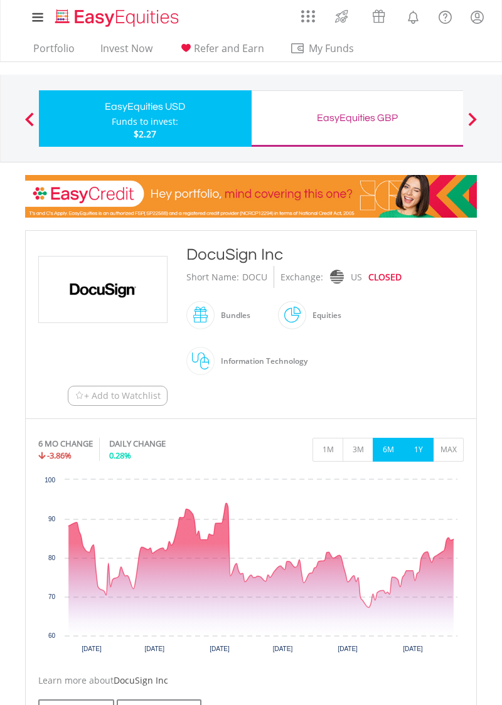
click at [418, 451] on button "1Y" at bounding box center [418, 450] width 31 height 24
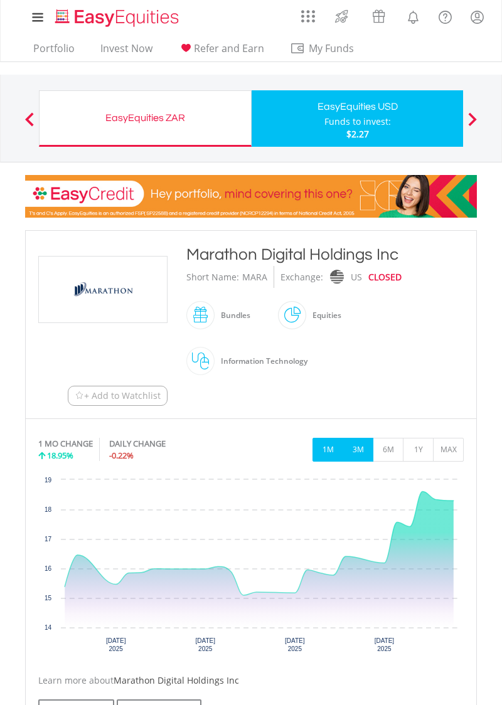
click at [362, 450] on button "3M" at bounding box center [358, 450] width 31 height 24
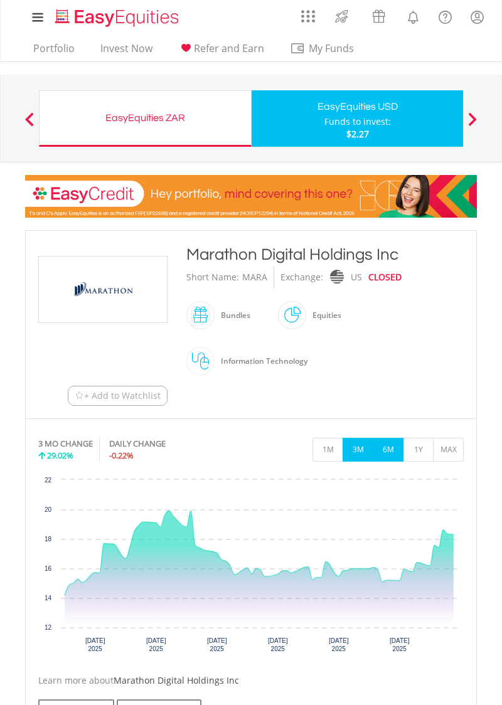
click at [384, 453] on button "6M" at bounding box center [388, 450] width 31 height 24
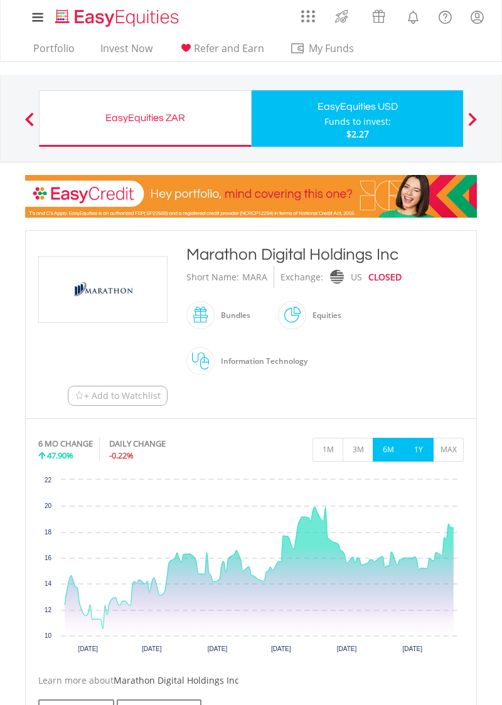
click at [420, 449] on button "1Y" at bounding box center [418, 450] width 31 height 24
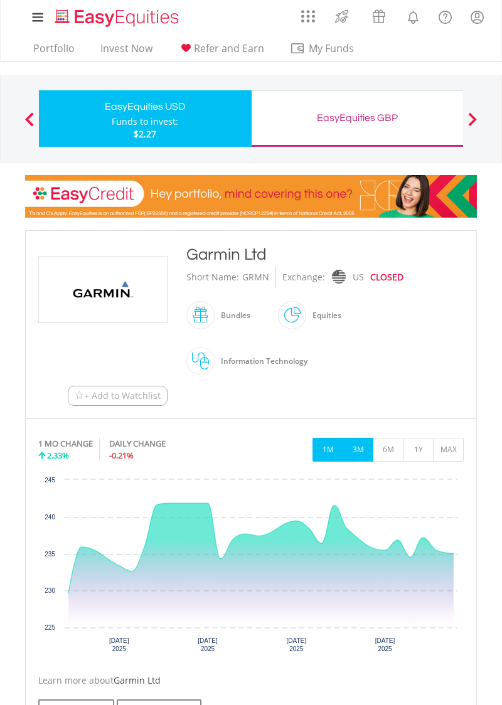
click at [362, 451] on button "3M" at bounding box center [358, 450] width 31 height 24
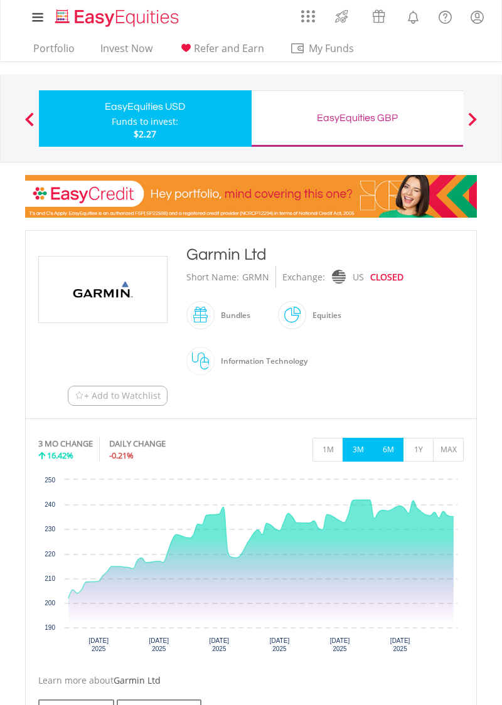
click at [388, 449] on button "6M" at bounding box center [388, 450] width 31 height 24
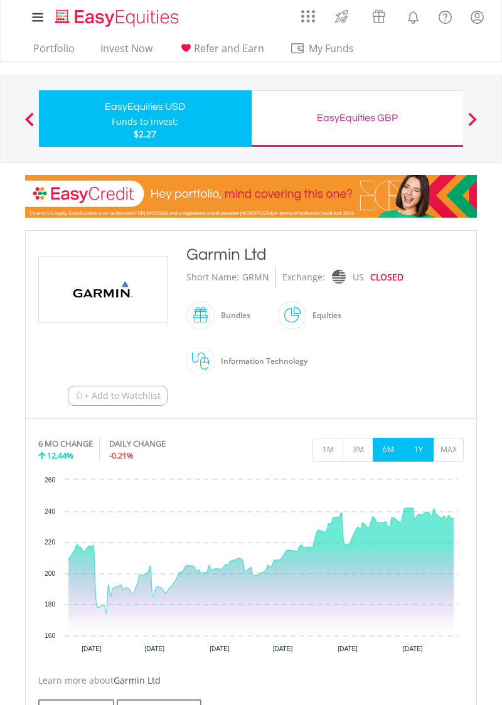
click at [422, 449] on button "1Y" at bounding box center [418, 450] width 31 height 24
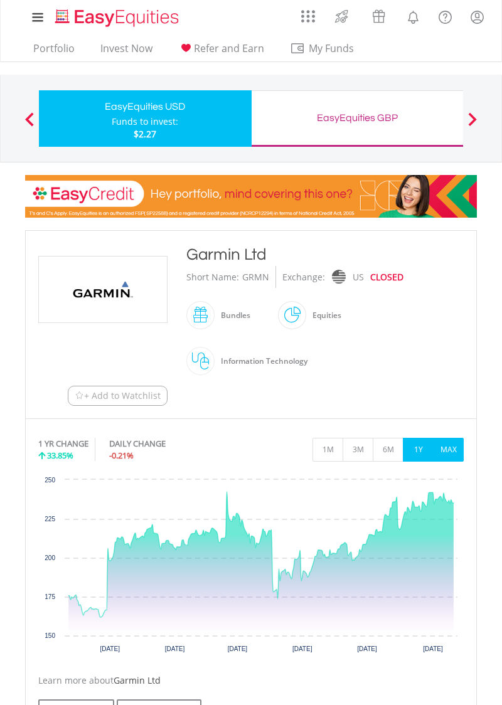
click at [456, 447] on button "MAX" at bounding box center [448, 450] width 31 height 24
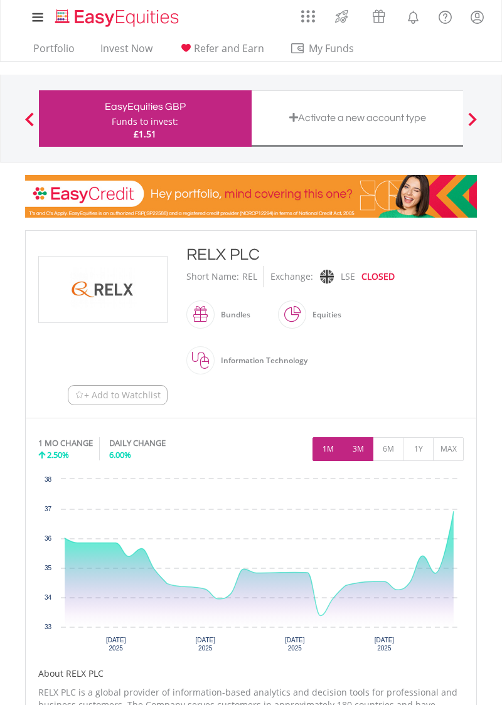
click at [361, 447] on button "3M" at bounding box center [358, 449] width 31 height 24
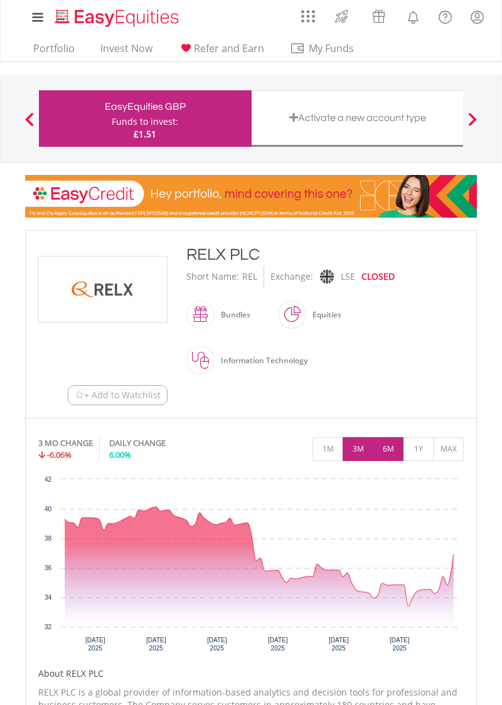
click at [390, 447] on button "6M" at bounding box center [388, 449] width 31 height 24
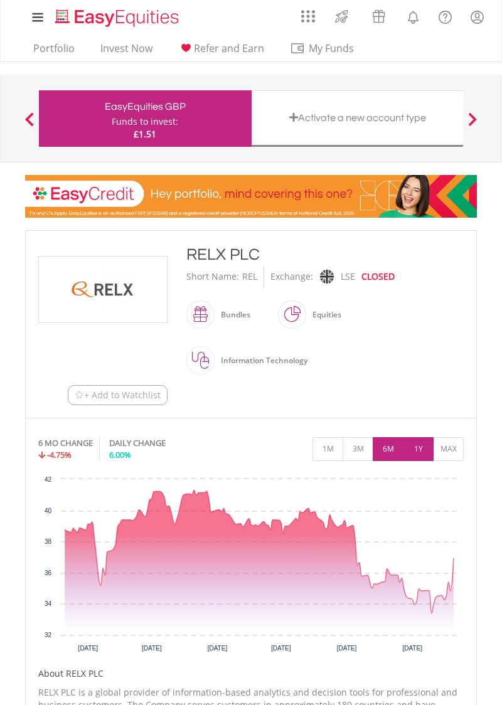
click at [420, 444] on button "1Y" at bounding box center [418, 449] width 31 height 24
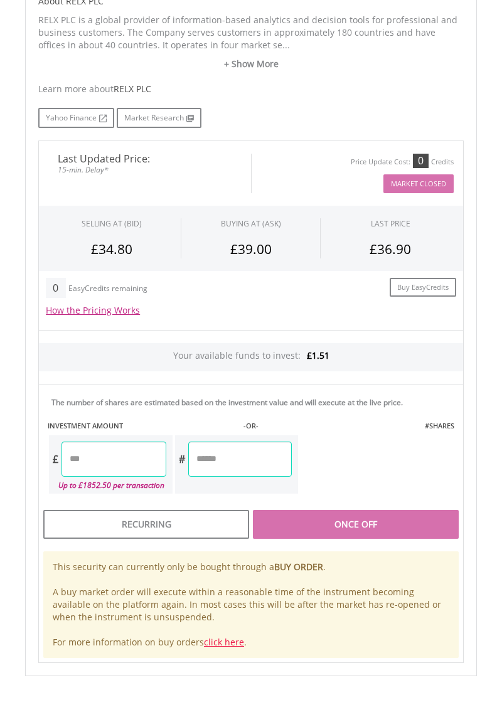
scroll to position [674, 0]
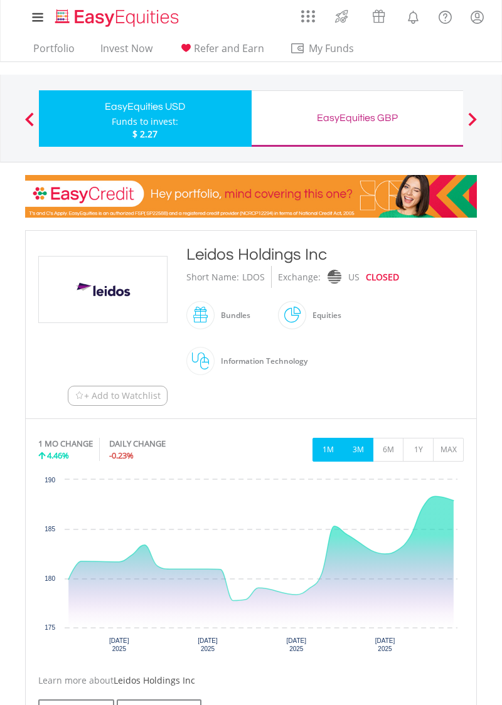
click at [359, 444] on button "3M" at bounding box center [358, 450] width 31 height 24
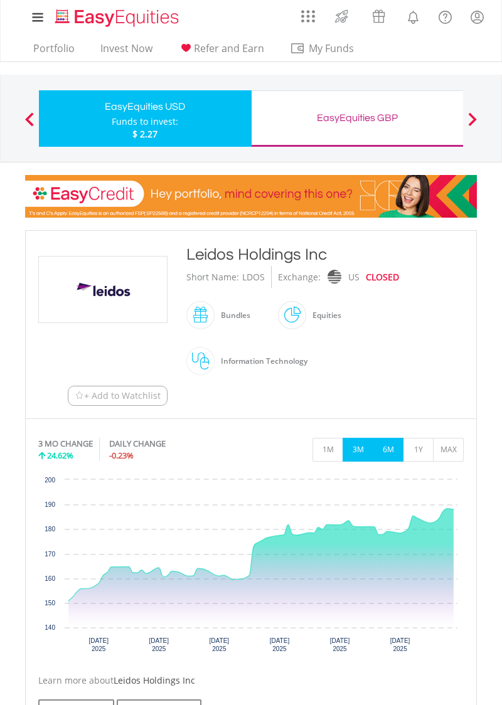
click at [392, 446] on button "6M" at bounding box center [388, 450] width 31 height 24
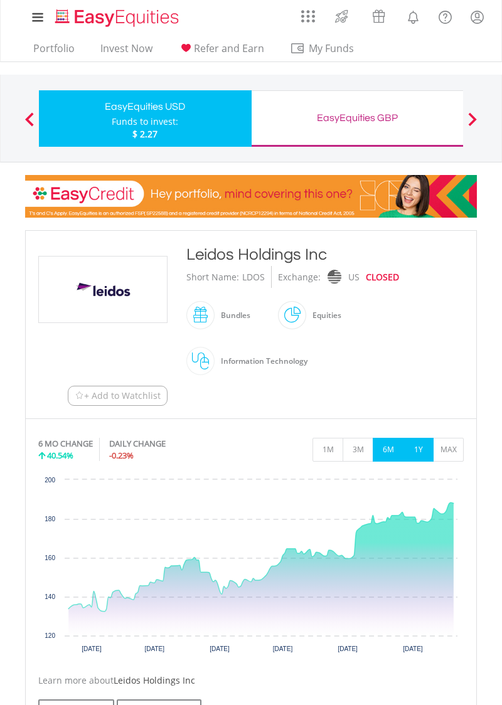
click at [422, 449] on button "1Y" at bounding box center [418, 450] width 31 height 24
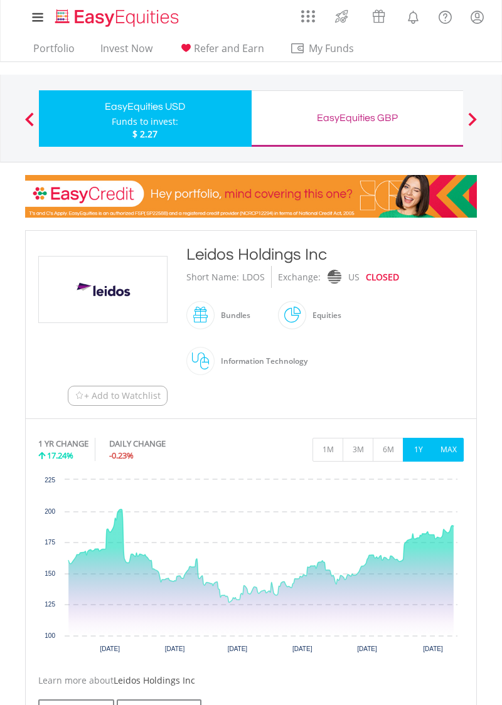
click at [448, 445] on button "MAX" at bounding box center [448, 450] width 31 height 24
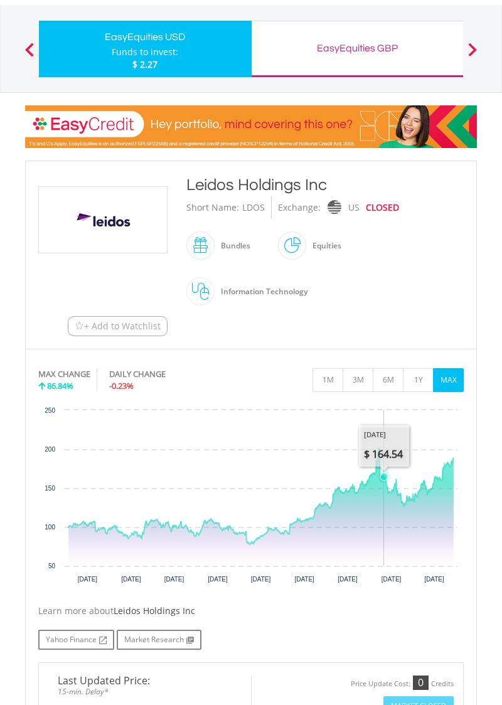
scroll to position [70, 0]
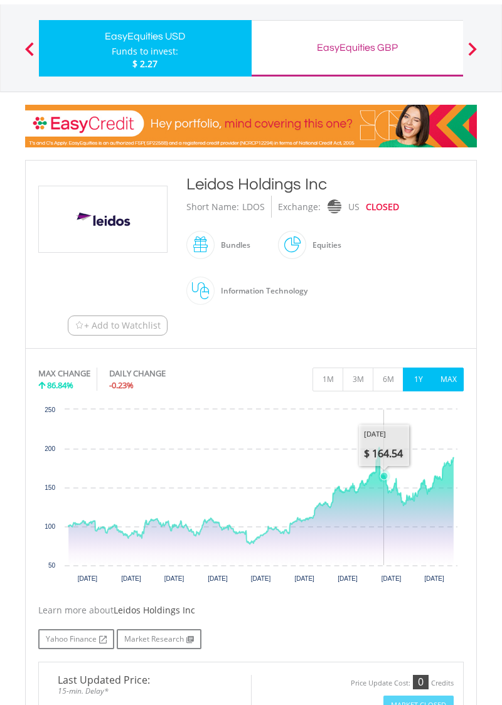
click at [419, 374] on button "1Y" at bounding box center [418, 380] width 31 height 24
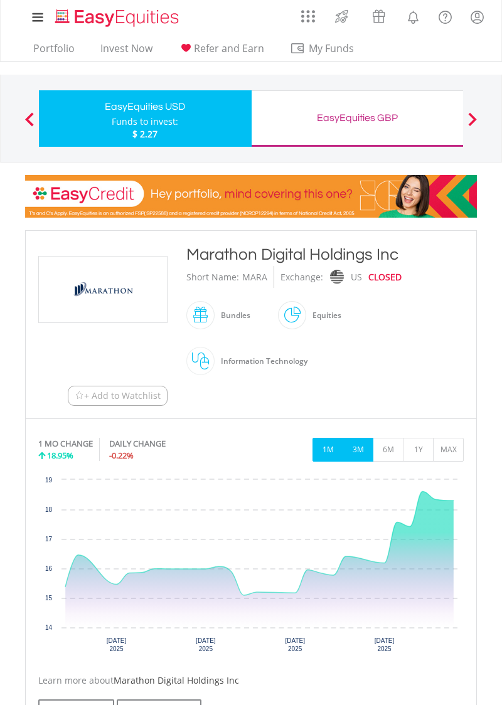
click at [356, 450] on button "3M" at bounding box center [358, 450] width 31 height 24
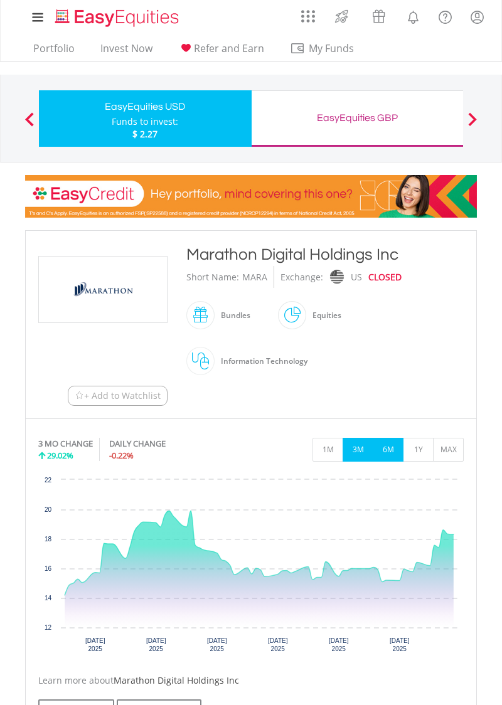
click at [392, 443] on button "6M" at bounding box center [388, 450] width 31 height 24
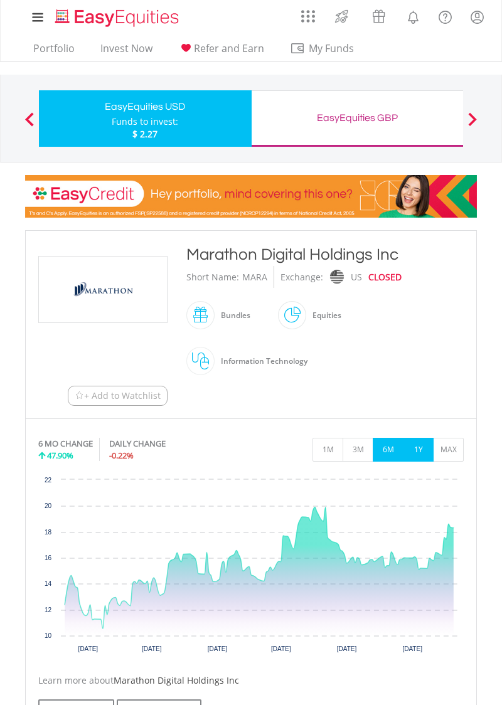
click at [417, 446] on button "1Y" at bounding box center [418, 450] width 31 height 24
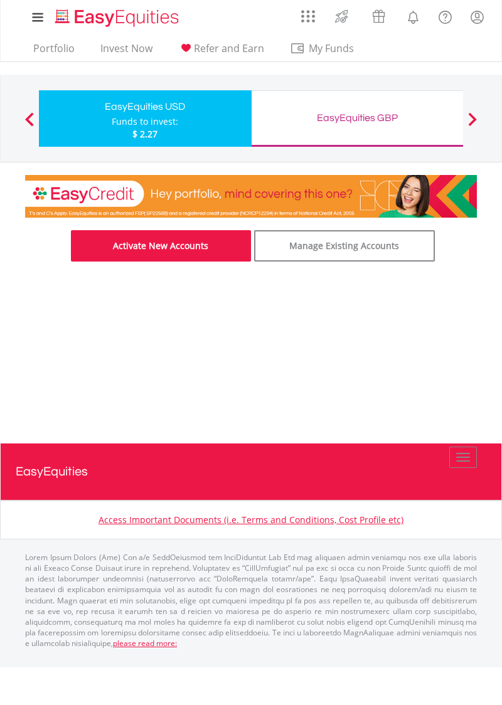
click at [188, 246] on link "Activate New Accounts" at bounding box center [161, 245] width 181 height 31
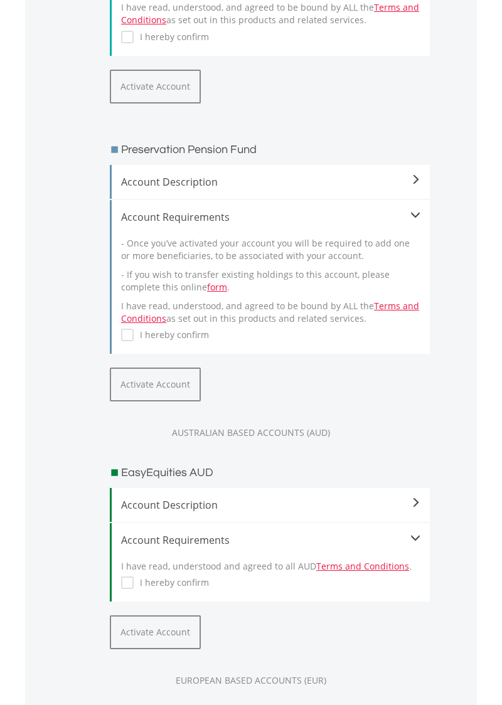
scroll to position [747, 0]
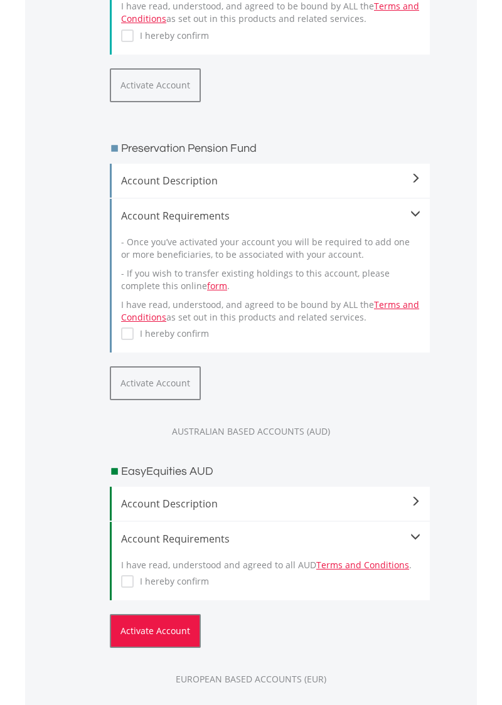
click at [171, 636] on button "Activate Account" at bounding box center [155, 631] width 91 height 34
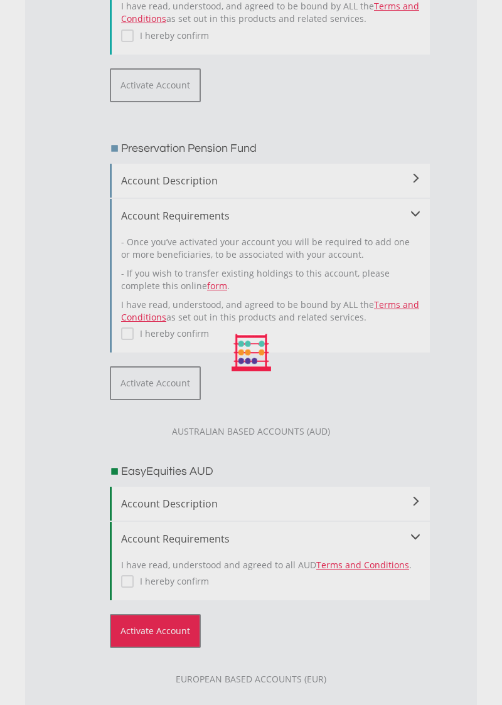
scroll to position [800, 0]
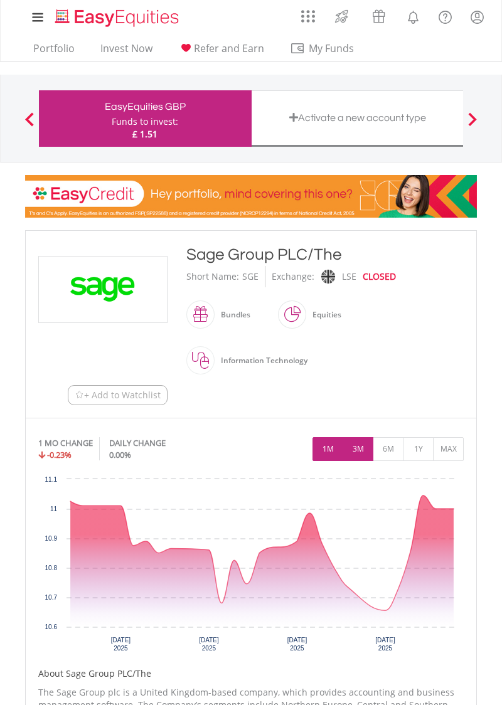
click at [362, 446] on button "3M" at bounding box center [358, 449] width 31 height 24
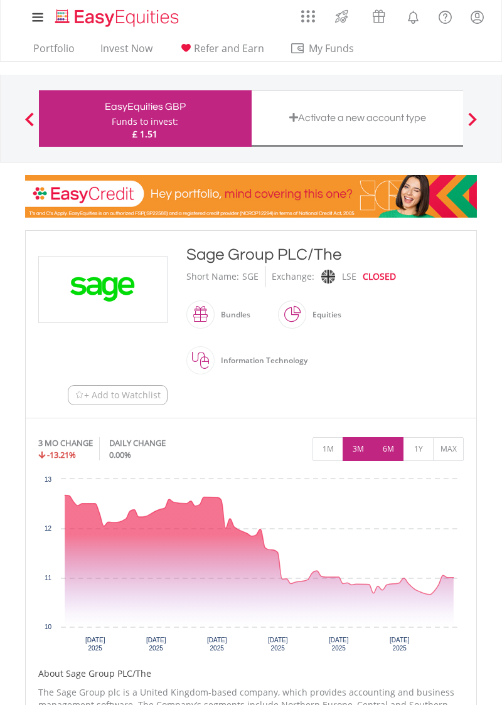
click at [391, 447] on button "6M" at bounding box center [388, 449] width 31 height 24
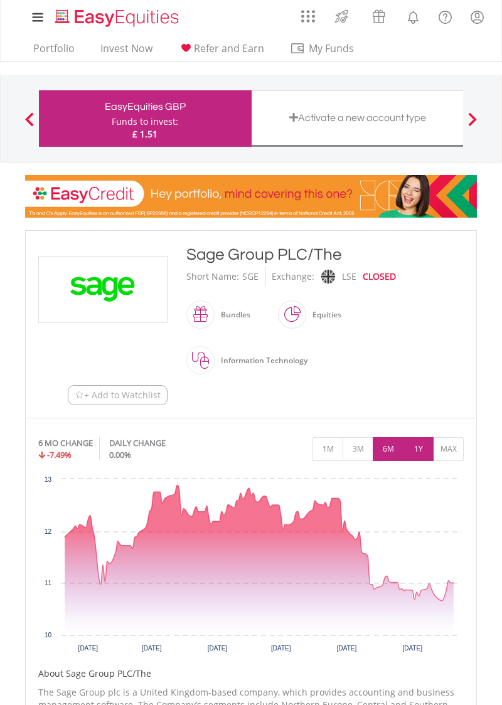
click at [420, 447] on button "1Y" at bounding box center [418, 449] width 31 height 24
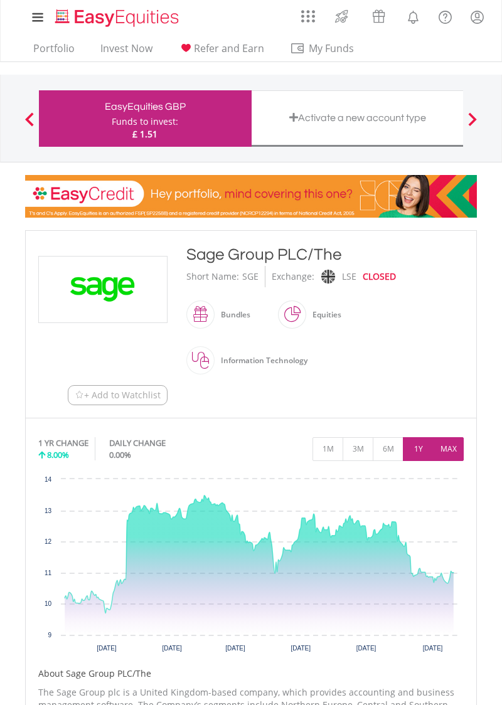
click at [449, 448] on button "MAX" at bounding box center [448, 449] width 31 height 24
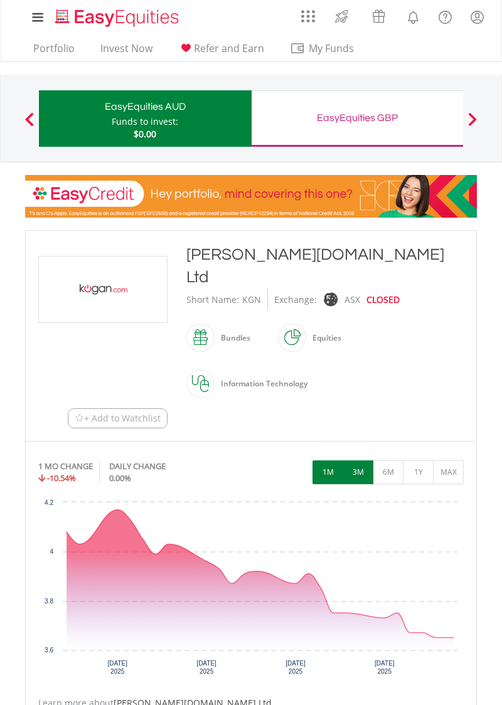
click at [356, 461] on button "3M" at bounding box center [358, 473] width 31 height 24
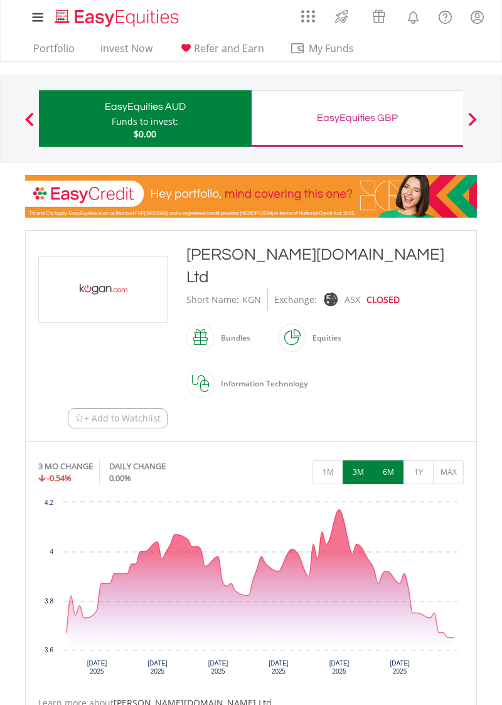
click at [392, 461] on button "6M" at bounding box center [388, 473] width 31 height 24
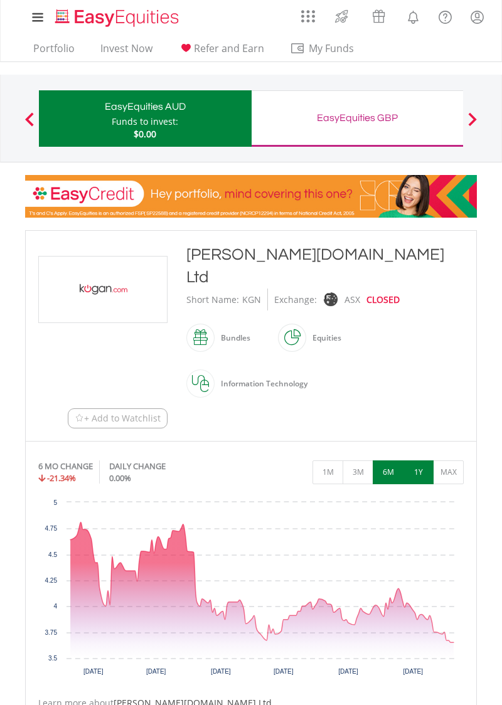
click at [420, 461] on button "1Y" at bounding box center [418, 473] width 31 height 24
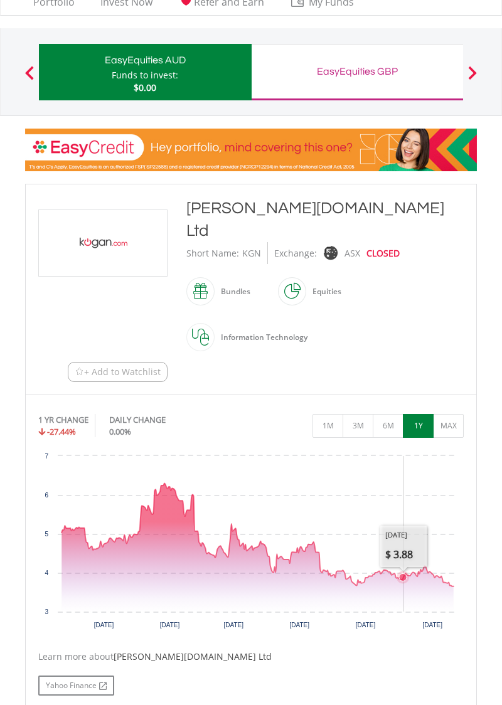
scroll to position [47, 0]
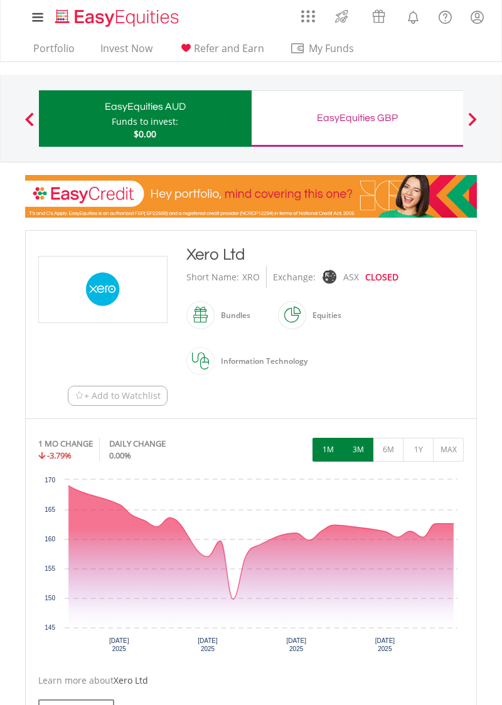
click at [361, 449] on button "3M" at bounding box center [358, 450] width 31 height 24
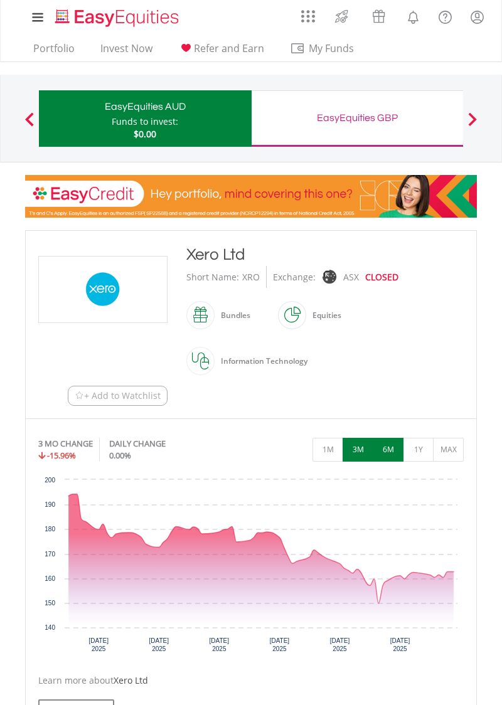
click at [389, 453] on button "6M" at bounding box center [388, 450] width 31 height 24
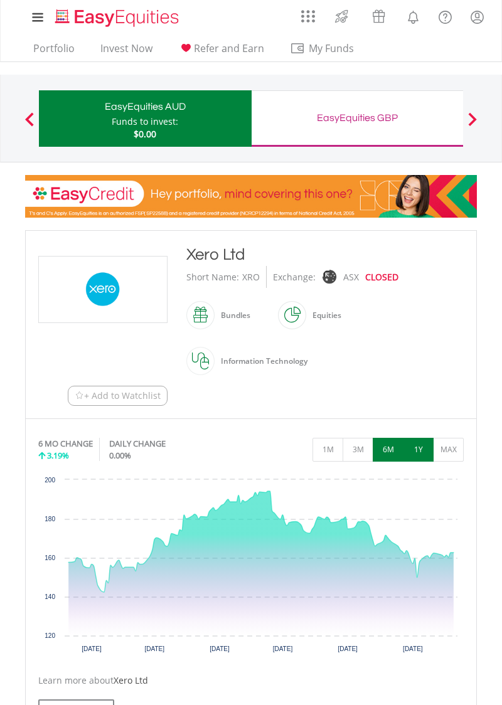
click at [415, 451] on button "1Y" at bounding box center [418, 450] width 31 height 24
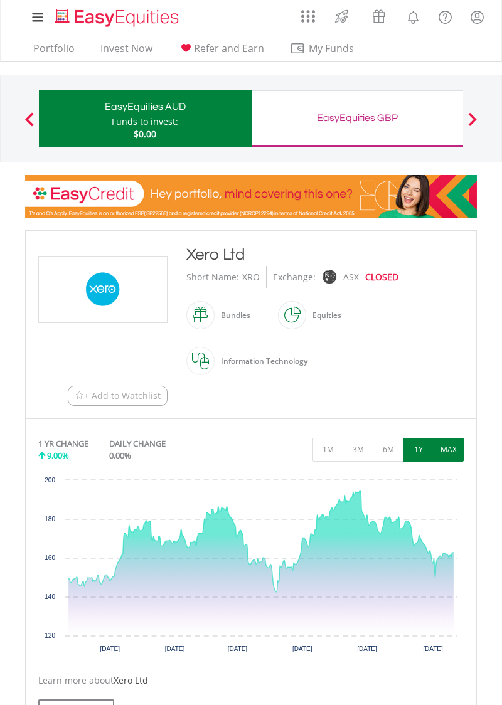
click at [447, 448] on button "MAX" at bounding box center [448, 450] width 31 height 24
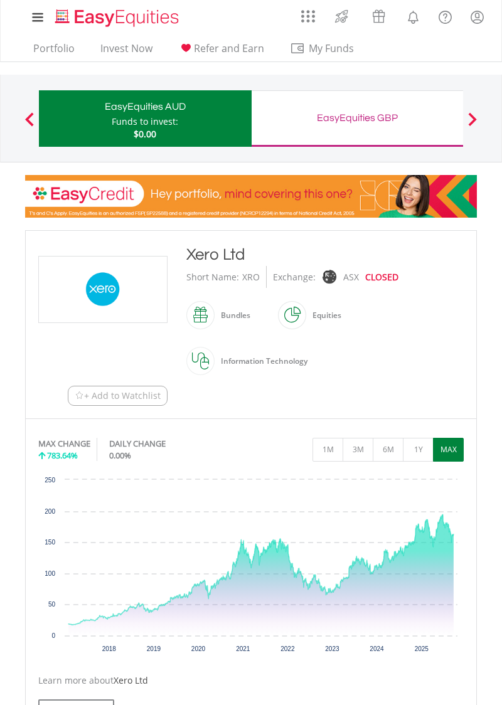
click at [433, 532] on icon "Interactive chart" at bounding box center [260, 570] width 385 height 110
click at [447, 582] on icon "Interactive chart" at bounding box center [260, 575] width 385 height 121
click at [125, 400] on span "+ Add to Watchlist" at bounding box center [122, 396] width 77 height 13
click at [131, 394] on span "- Remove from Watchlist" at bounding box center [109, 396] width 103 height 13
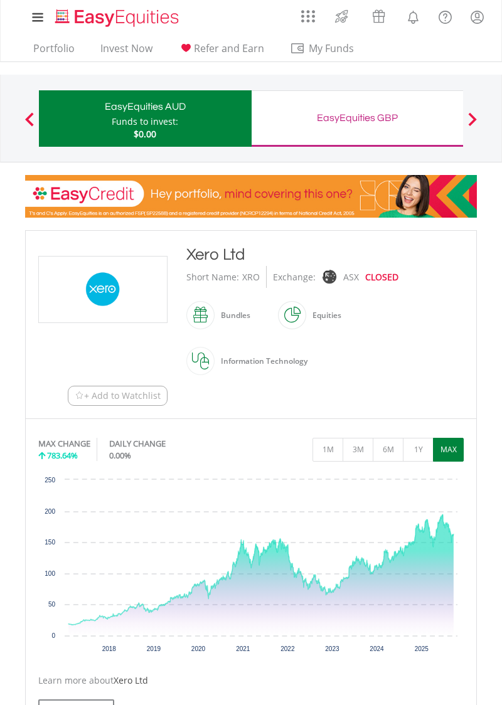
click at [126, 397] on span "+ Add to Watchlist" at bounding box center [122, 396] width 77 height 13
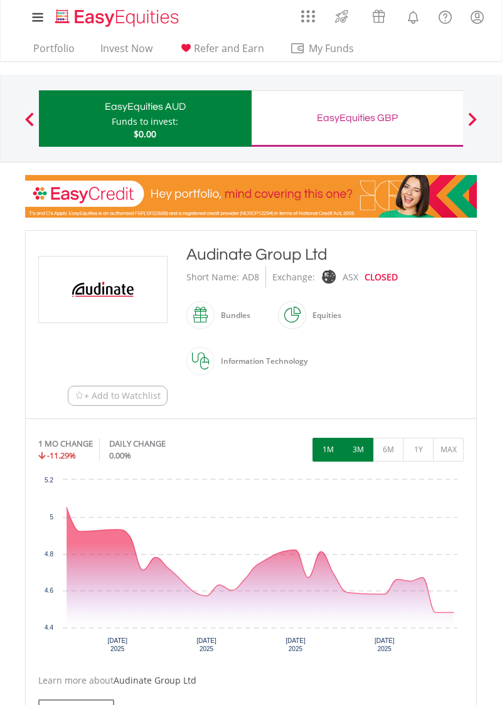
click at [358, 446] on button "3M" at bounding box center [358, 450] width 31 height 24
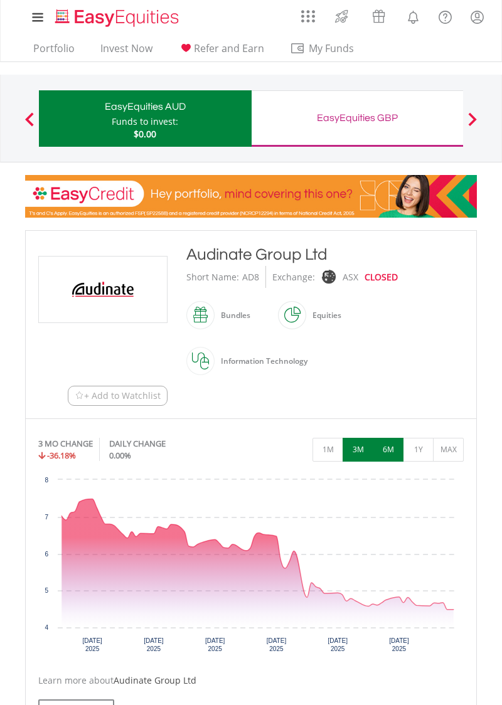
click at [387, 447] on button "6M" at bounding box center [388, 450] width 31 height 24
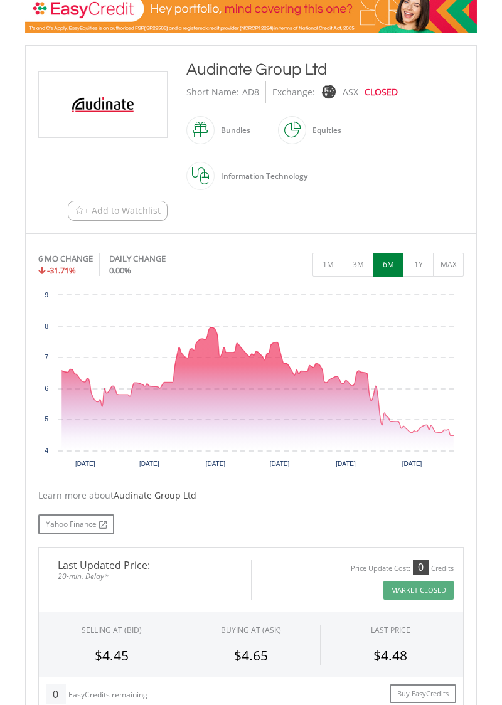
scroll to position [186, 0]
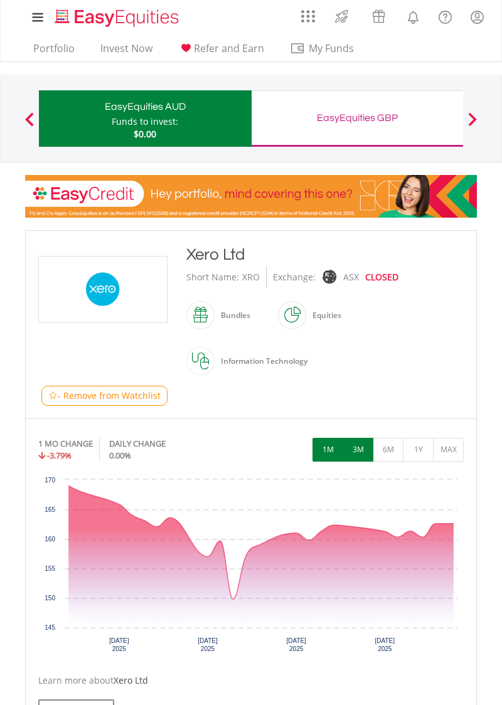
click at [358, 446] on button "3M" at bounding box center [358, 450] width 31 height 24
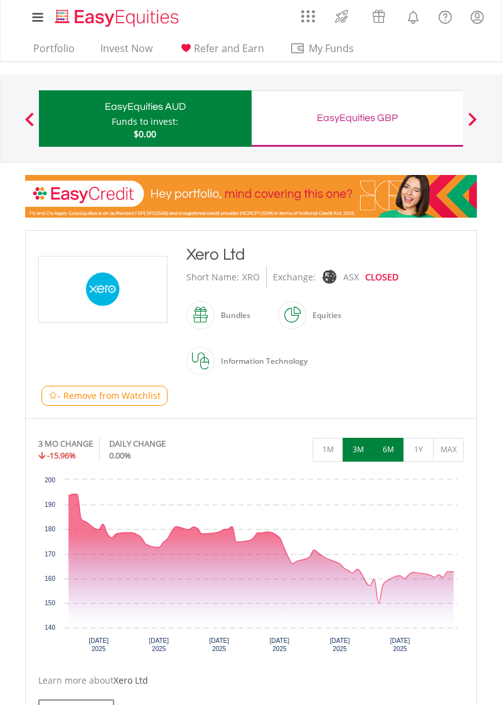
click at [389, 448] on button "6M" at bounding box center [388, 450] width 31 height 24
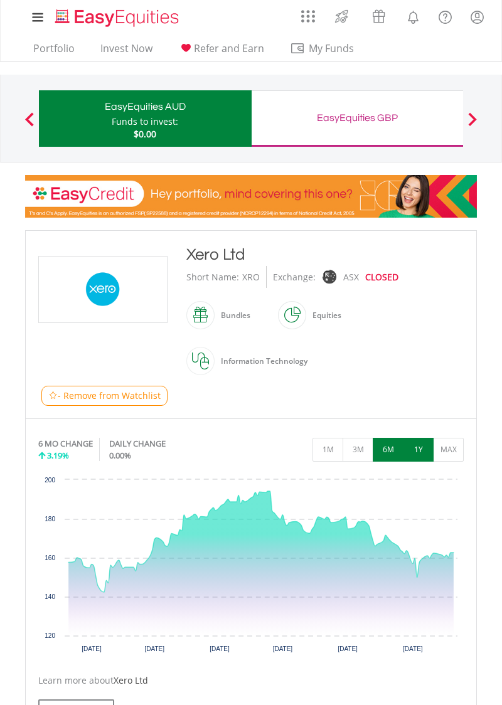
click at [420, 451] on button "1Y" at bounding box center [418, 450] width 31 height 24
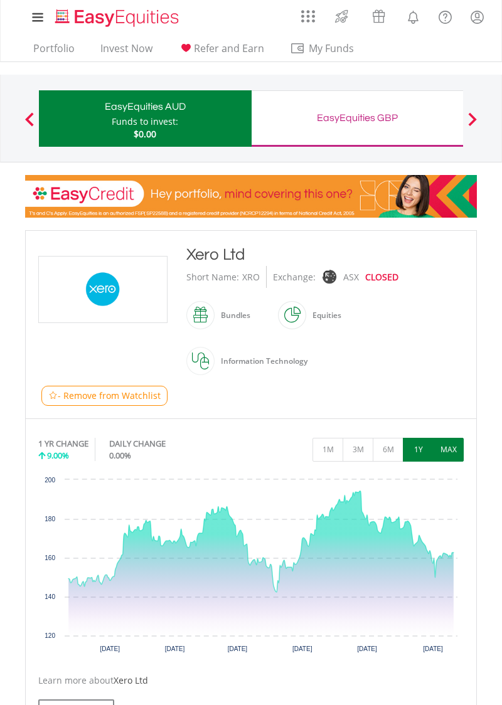
click at [449, 448] on button "MAX" at bounding box center [448, 450] width 31 height 24
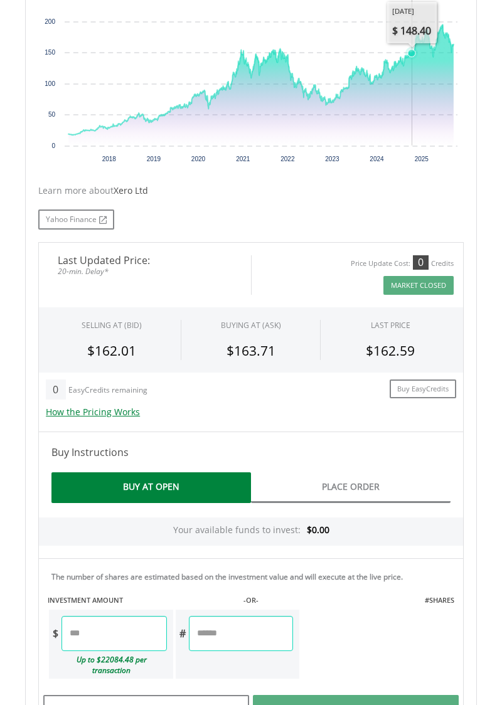
scroll to position [492, 0]
